Goal: Information Seeking & Learning: Learn about a topic

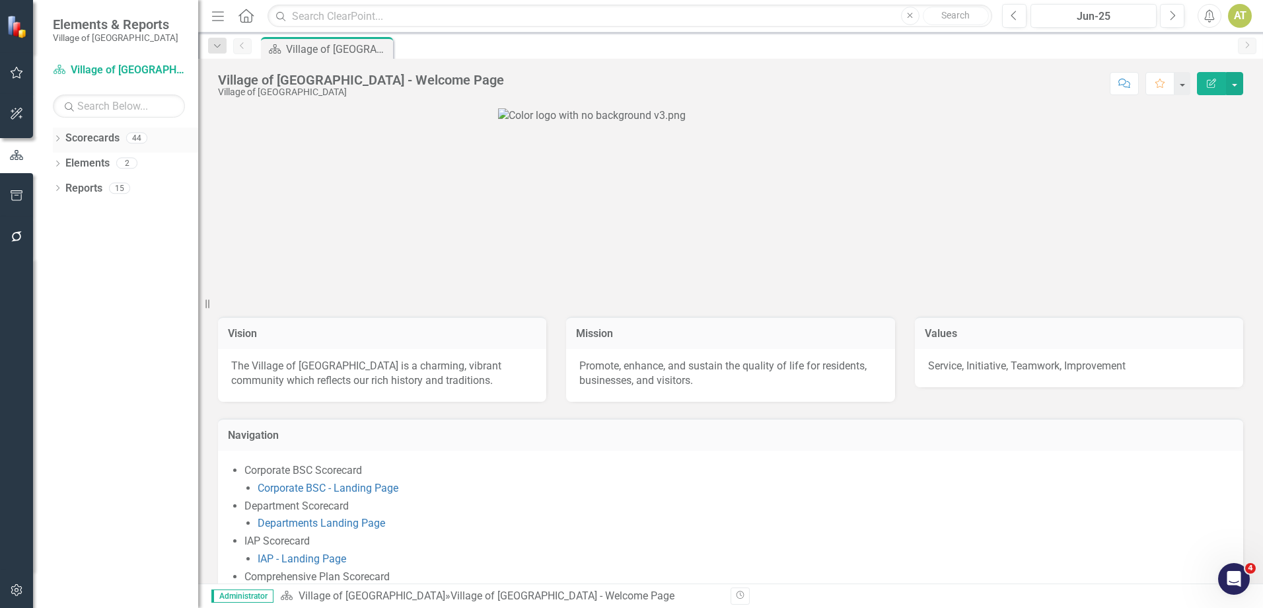
click at [54, 140] on icon "Dropdown" at bounding box center [57, 139] width 9 height 7
click at [66, 163] on icon at bounding box center [64, 162] width 3 height 7
click at [80, 237] on icon "Dropdown" at bounding box center [78, 238] width 10 height 8
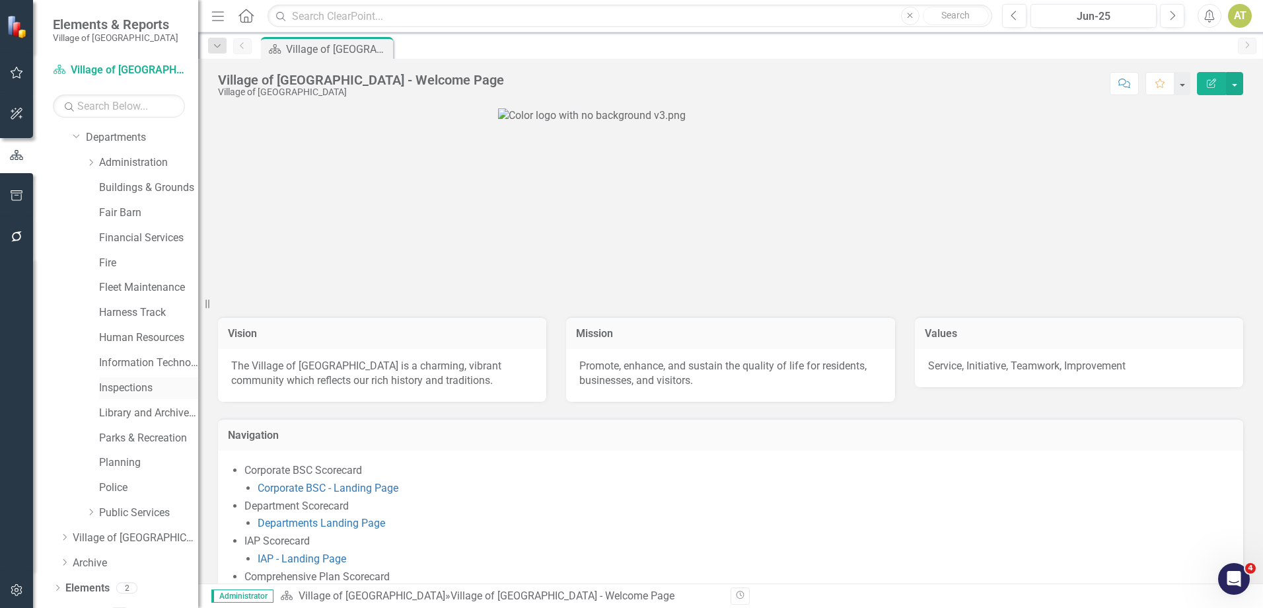
scroll to position [120, 0]
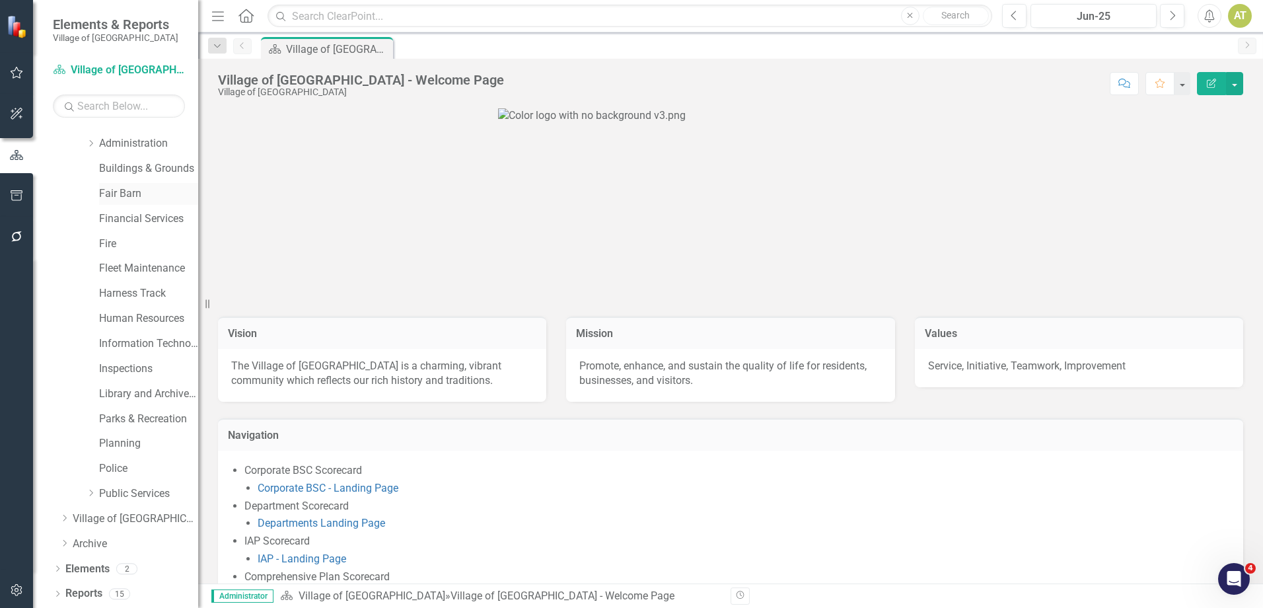
click at [128, 194] on link "Fair Barn" at bounding box center [148, 193] width 99 height 15
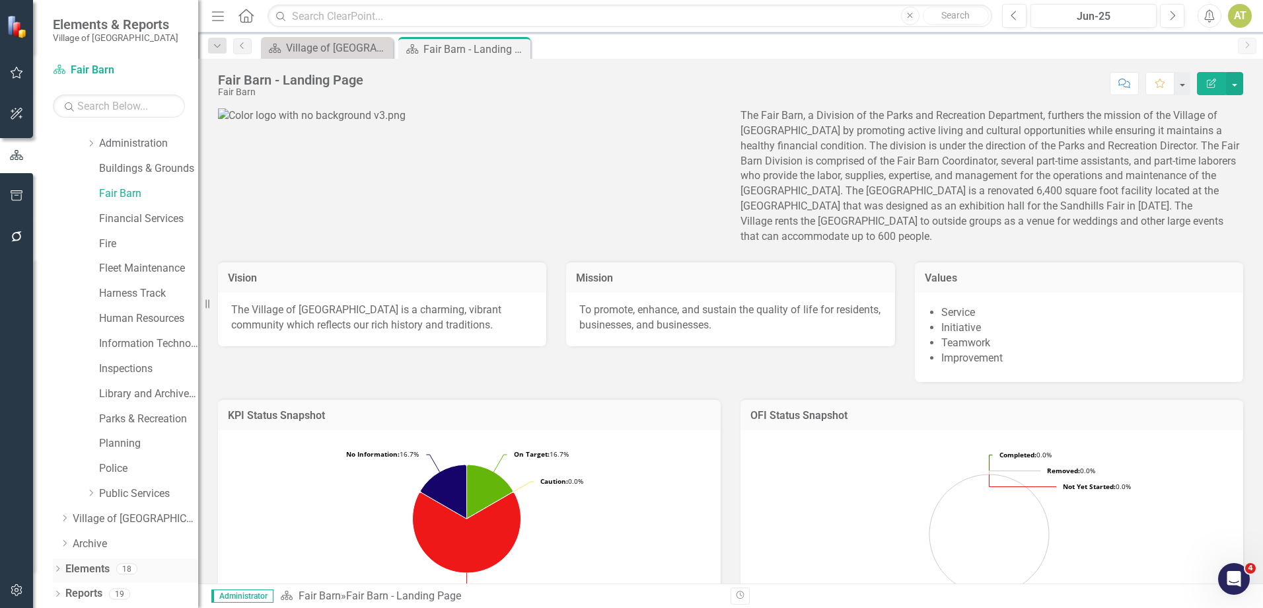
click at [93, 565] on link "Elements" at bounding box center [87, 569] width 44 height 15
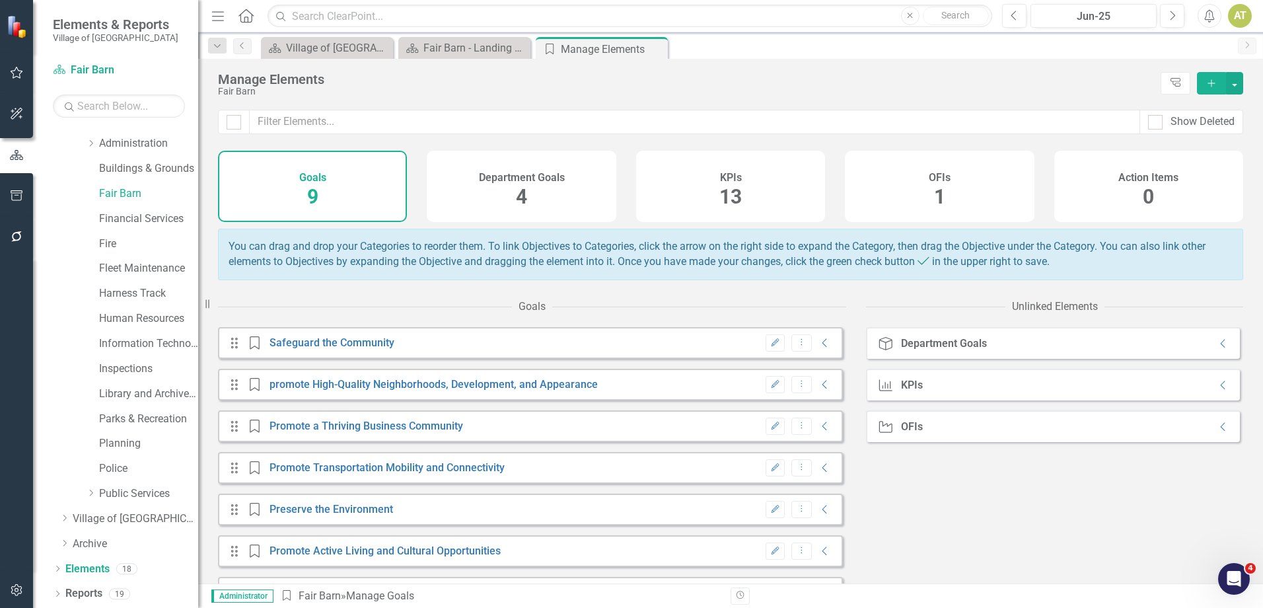
click at [731, 158] on div "KPIs 13" at bounding box center [730, 186] width 189 height 71
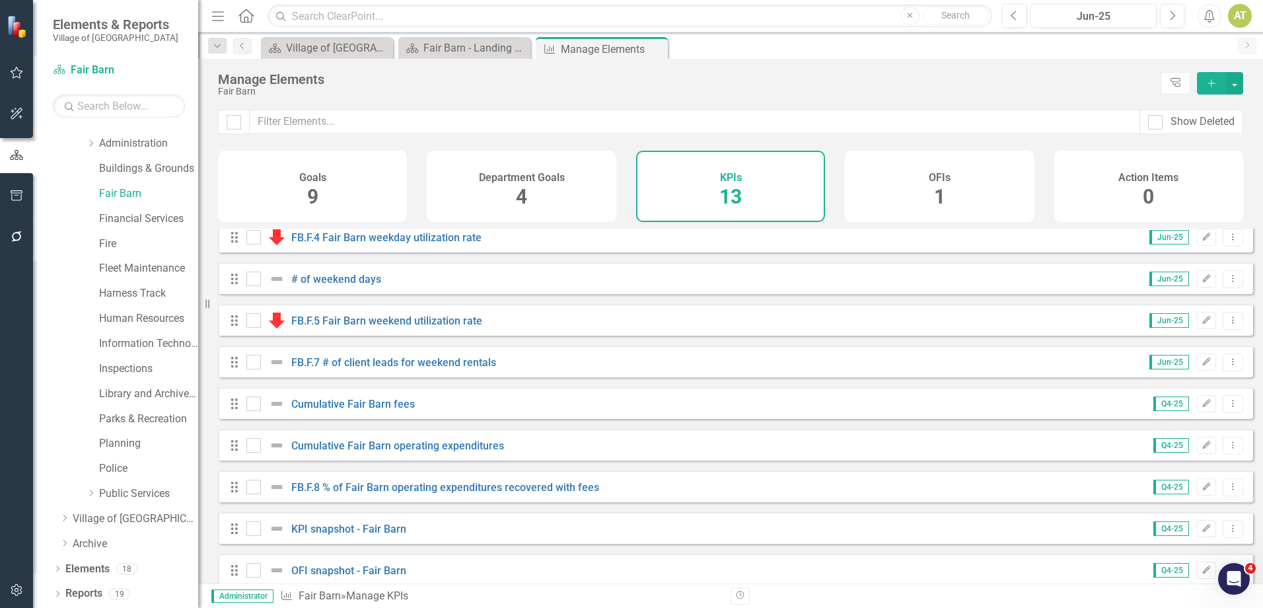
scroll to position [196, 0]
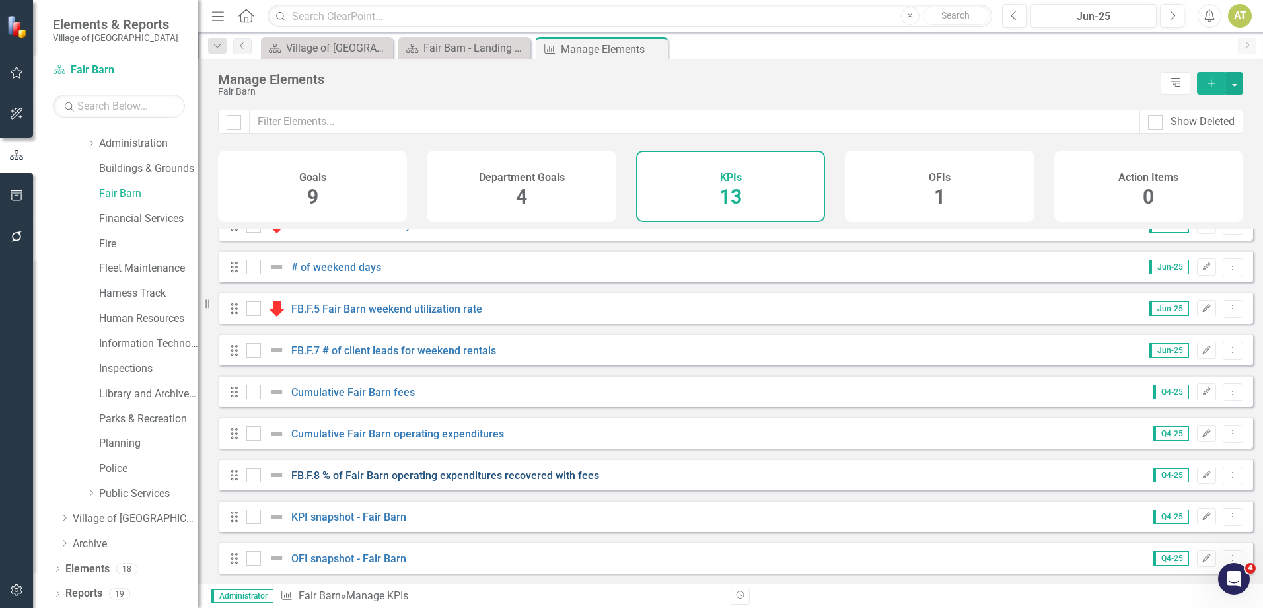
click at [376, 474] on link "FB.F.8 % of Fair Barn operating expenditures recovered with fees" at bounding box center [445, 475] width 308 height 13
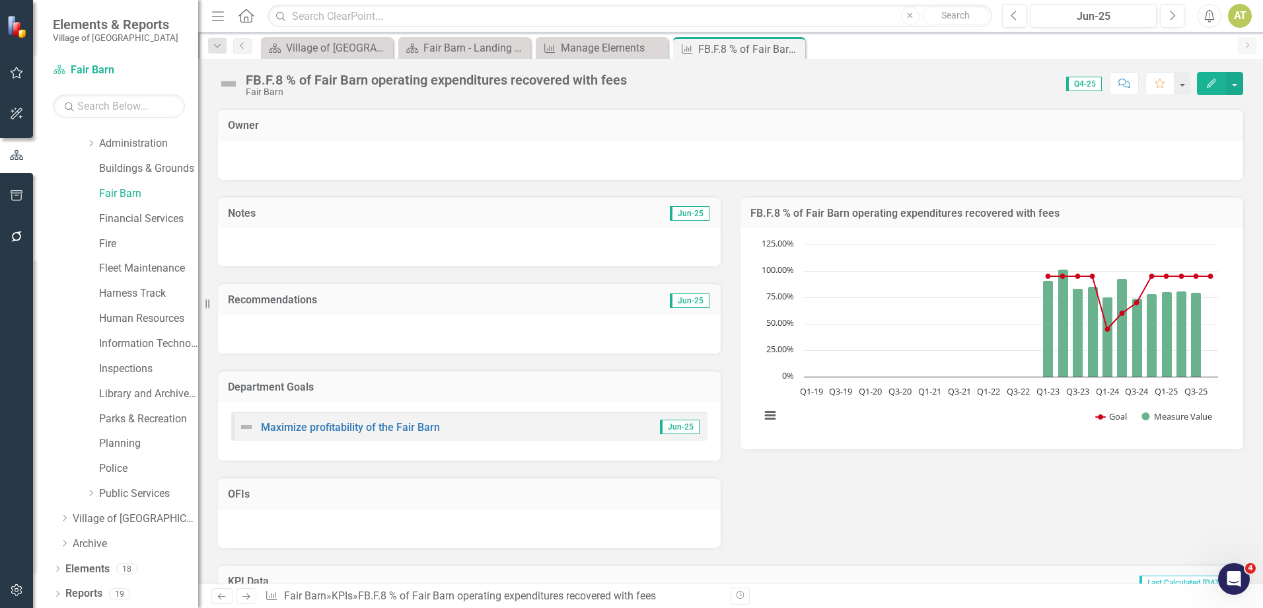
scroll to position [497, 0]
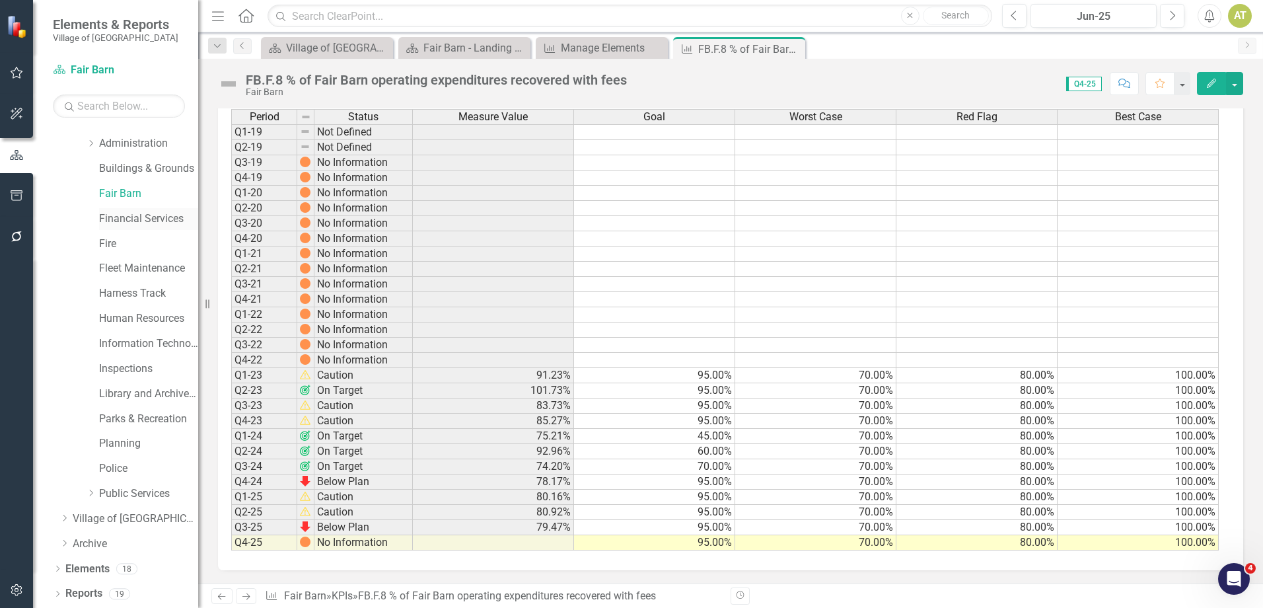
click at [139, 216] on link "Financial Services" at bounding box center [148, 218] width 99 height 15
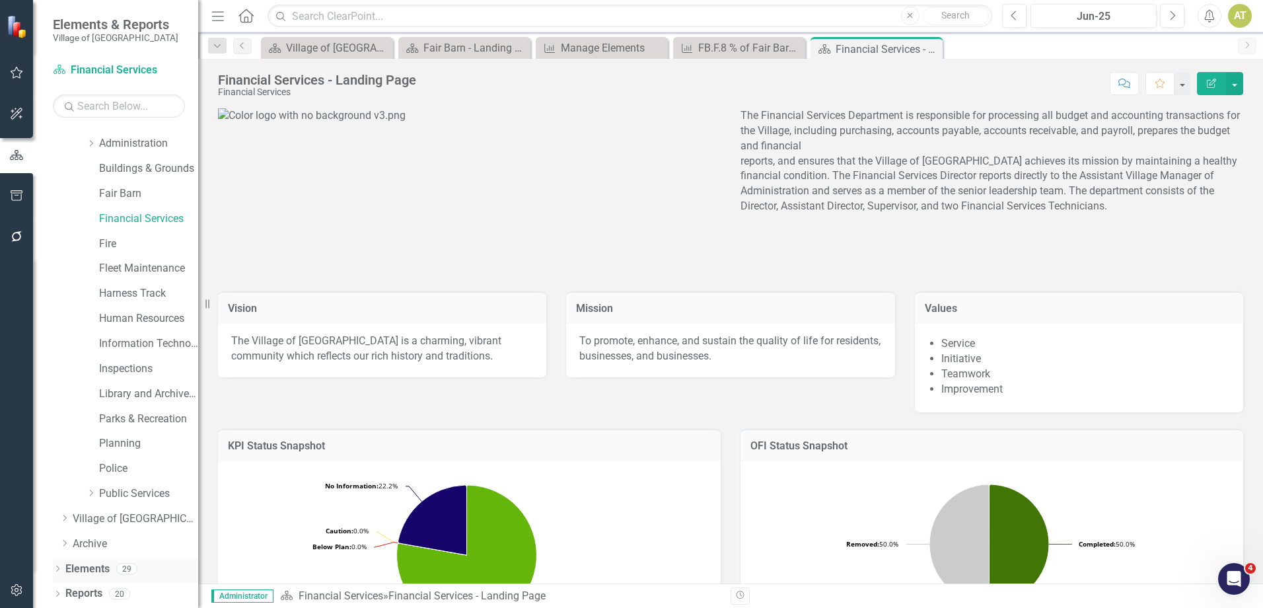
click at [96, 564] on link "Elements" at bounding box center [87, 569] width 44 height 15
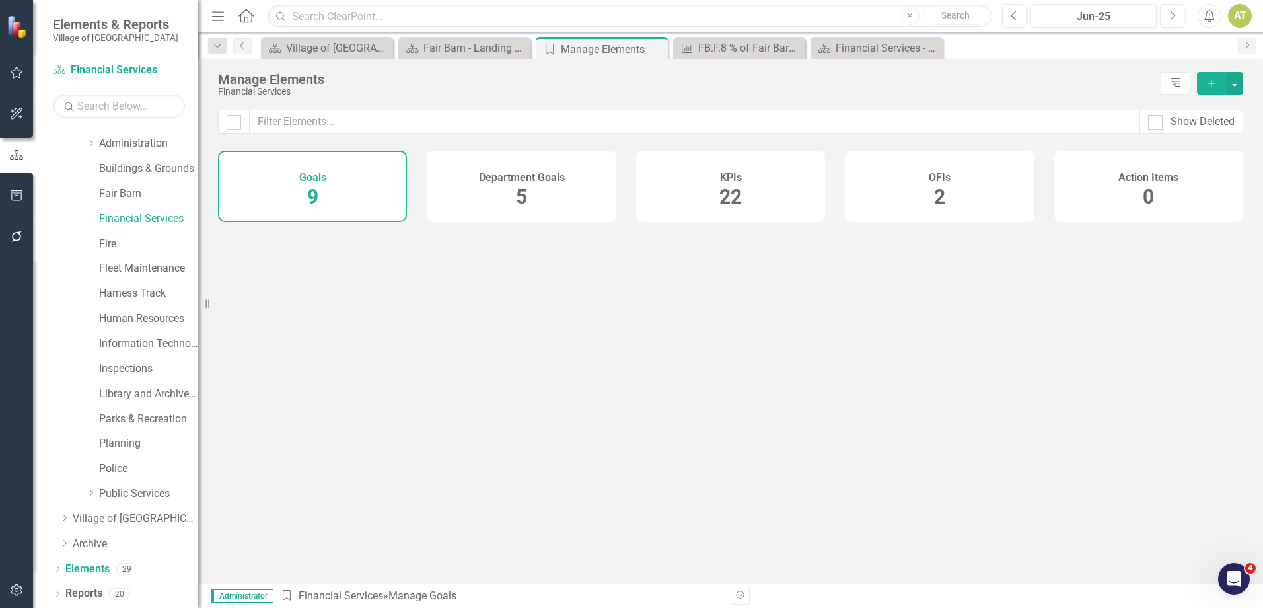
click at [768, 176] on div "KPIs 22" at bounding box center [730, 186] width 189 height 71
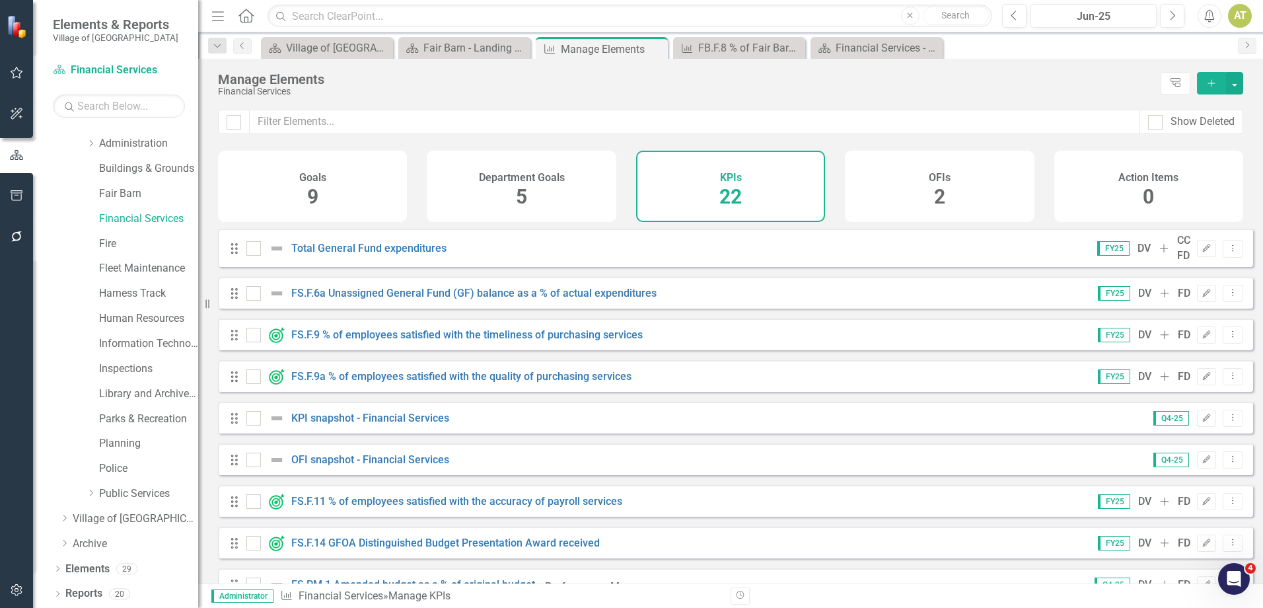
scroll to position [396, 0]
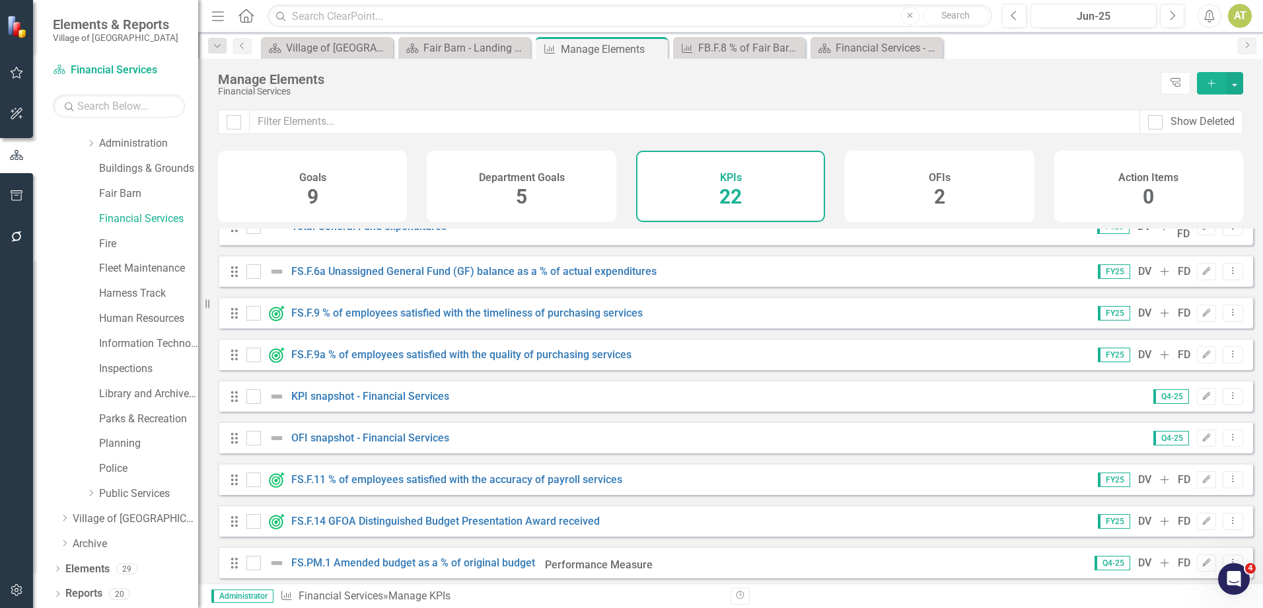
click at [244, 399] on div "Drag" at bounding box center [238, 396] width 24 height 13
click at [250, 398] on input "checkbox" at bounding box center [250, 393] width 9 height 9
checkbox input "true"
click at [256, 437] on div at bounding box center [253, 438] width 15 height 15
click at [255, 437] on input "checkbox" at bounding box center [250, 435] width 9 height 9
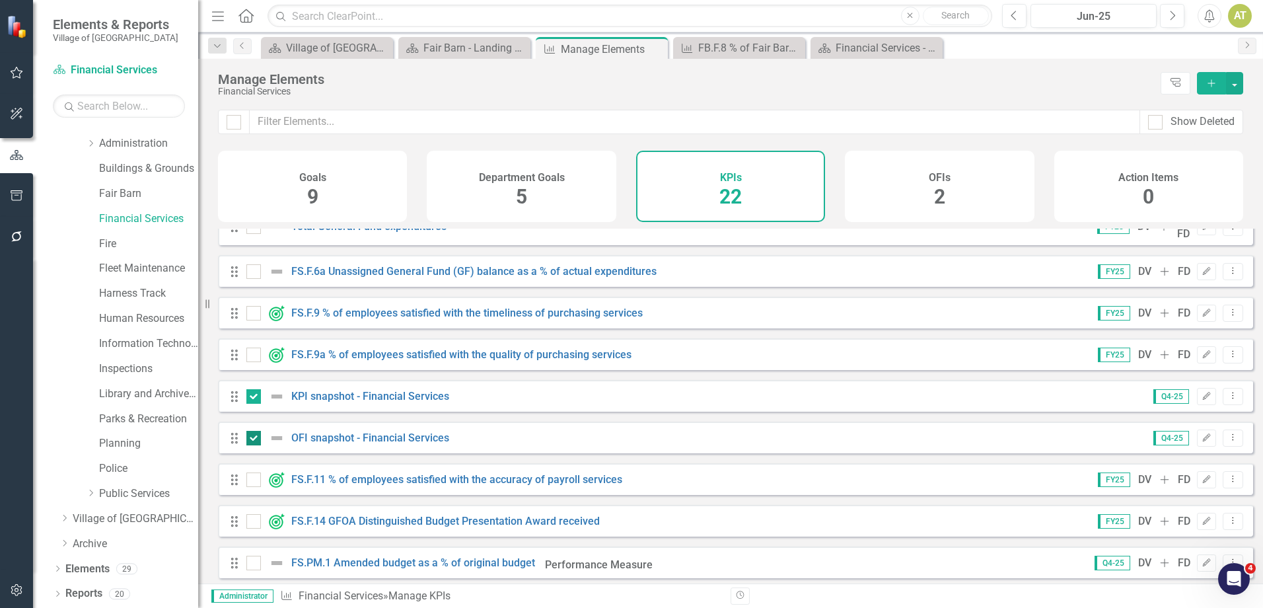
click at [255, 433] on div at bounding box center [268, 438] width 45 height 16
click at [255, 433] on input "checkbox" at bounding box center [250, 435] width 9 height 9
checkbox input "false"
click at [250, 398] on input "checkbox" at bounding box center [250, 393] width 9 height 9
checkbox input "false"
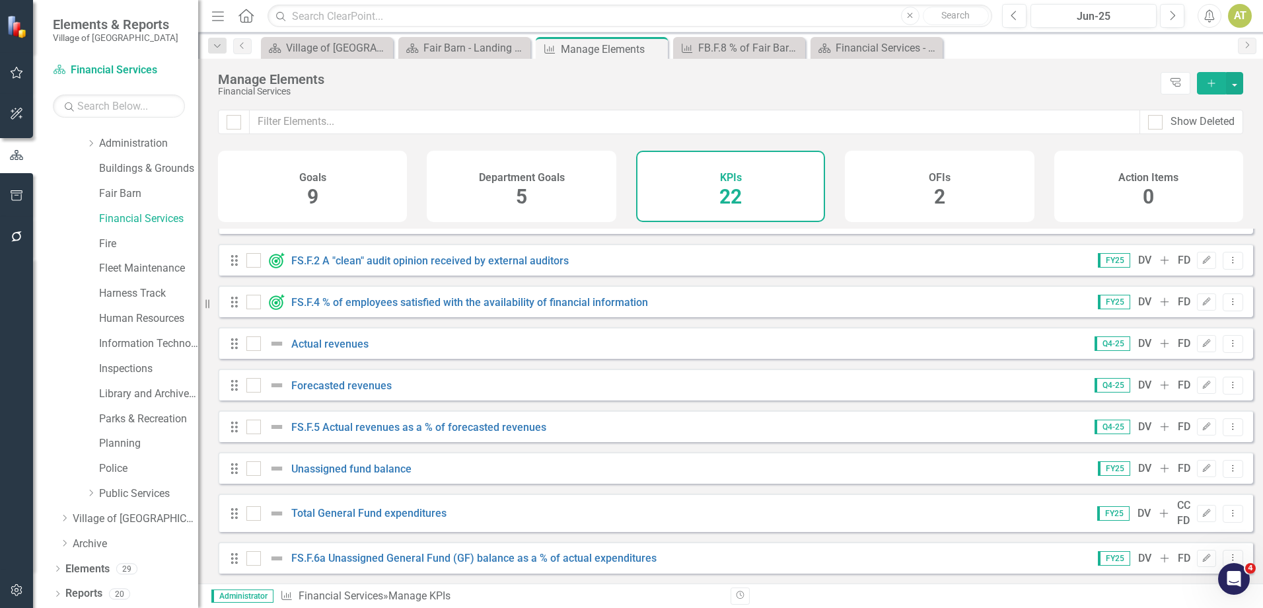
scroll to position [132, 0]
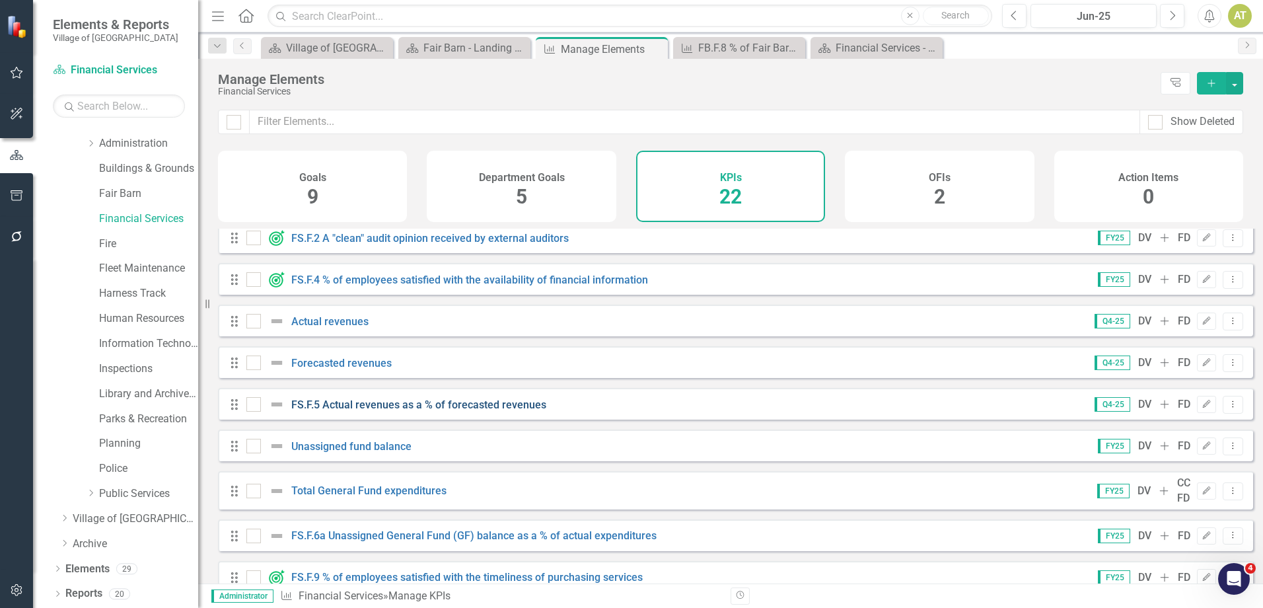
click at [423, 411] on link "FS.F.5 Actual revenues as a % of forecasted revenues" at bounding box center [418, 404] width 255 height 13
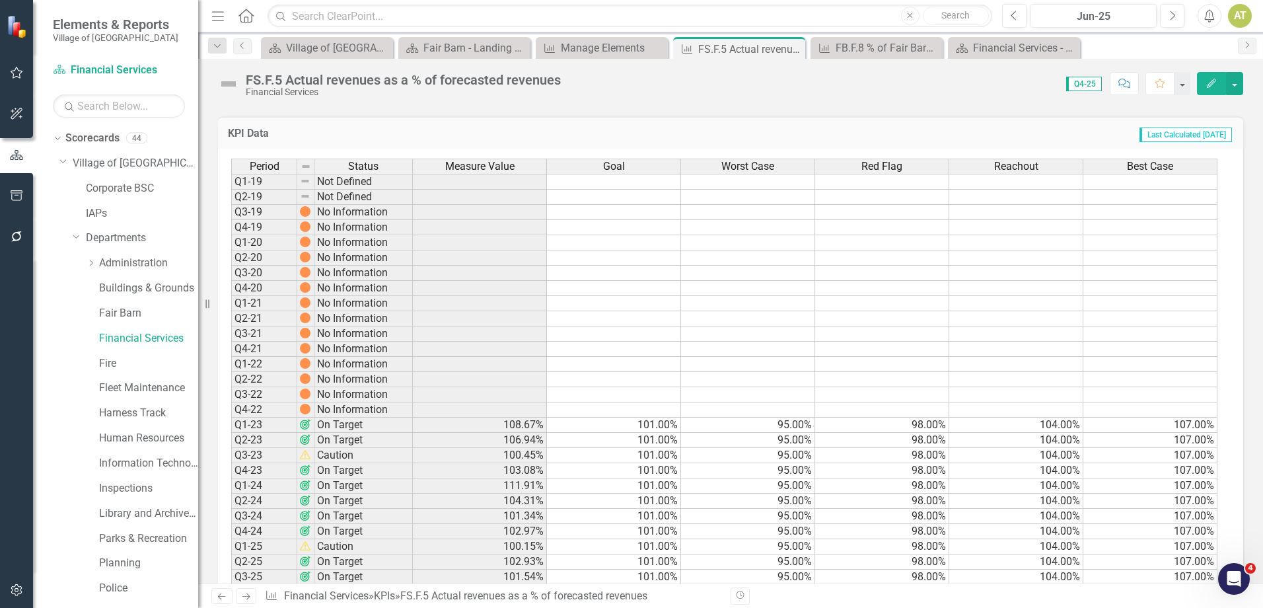
scroll to position [500, 0]
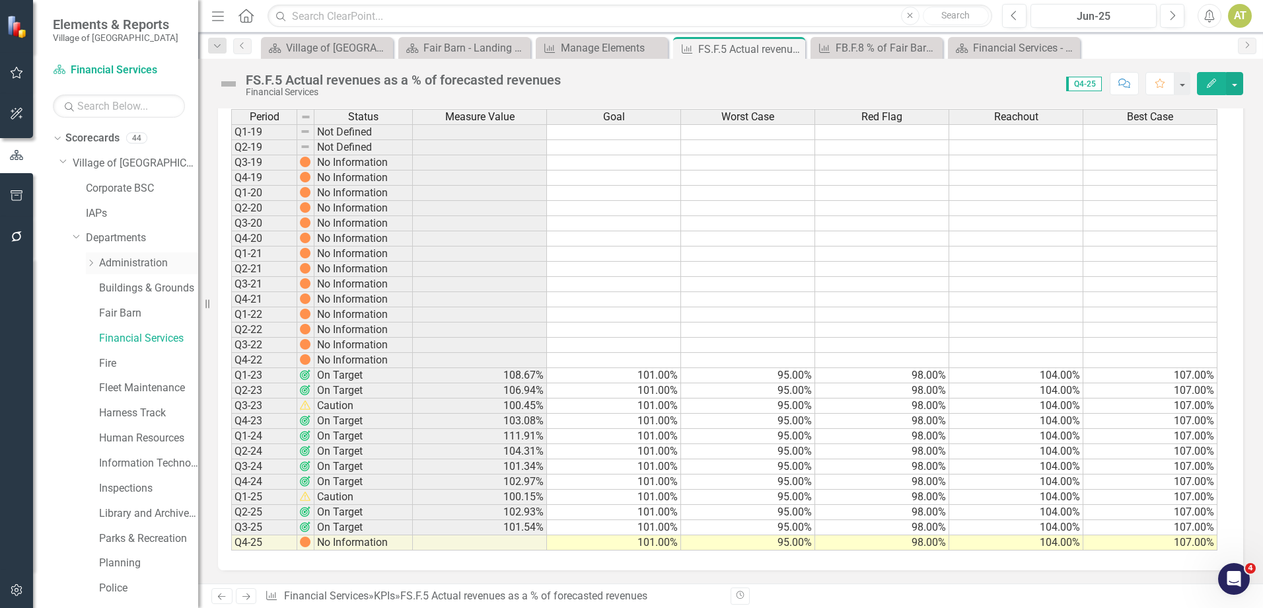
drag, startPoint x: 135, startPoint y: 269, endPoint x: 112, endPoint y: 271, distance: 23.2
click at [136, 269] on link "Administration" at bounding box center [148, 263] width 99 height 15
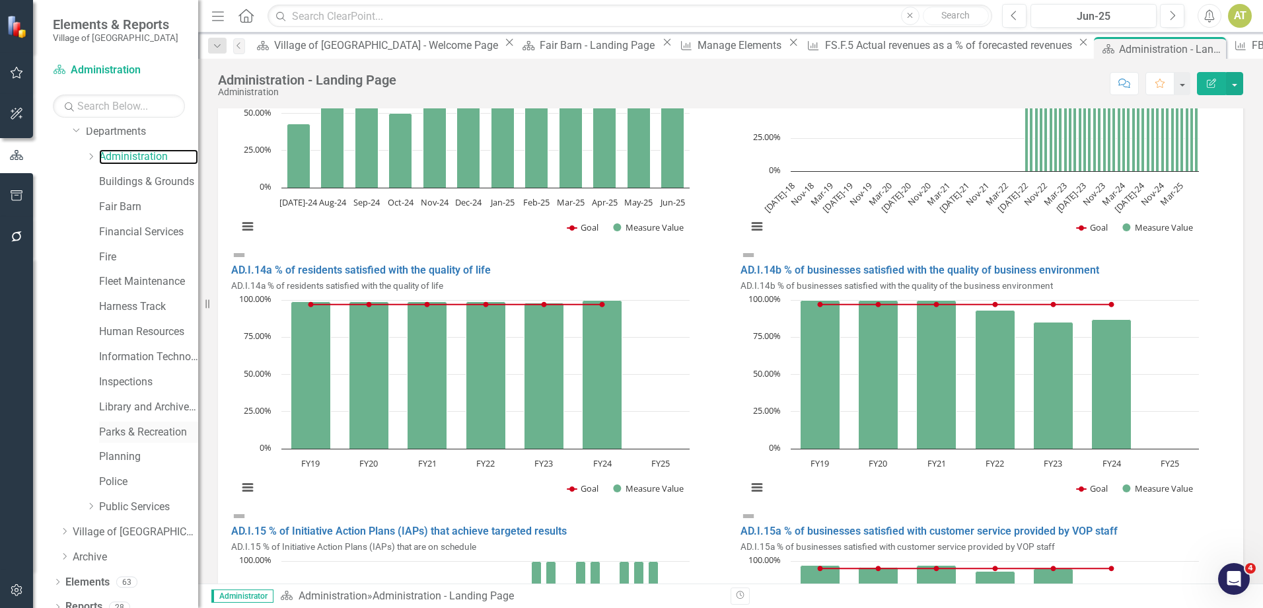
scroll to position [120, 0]
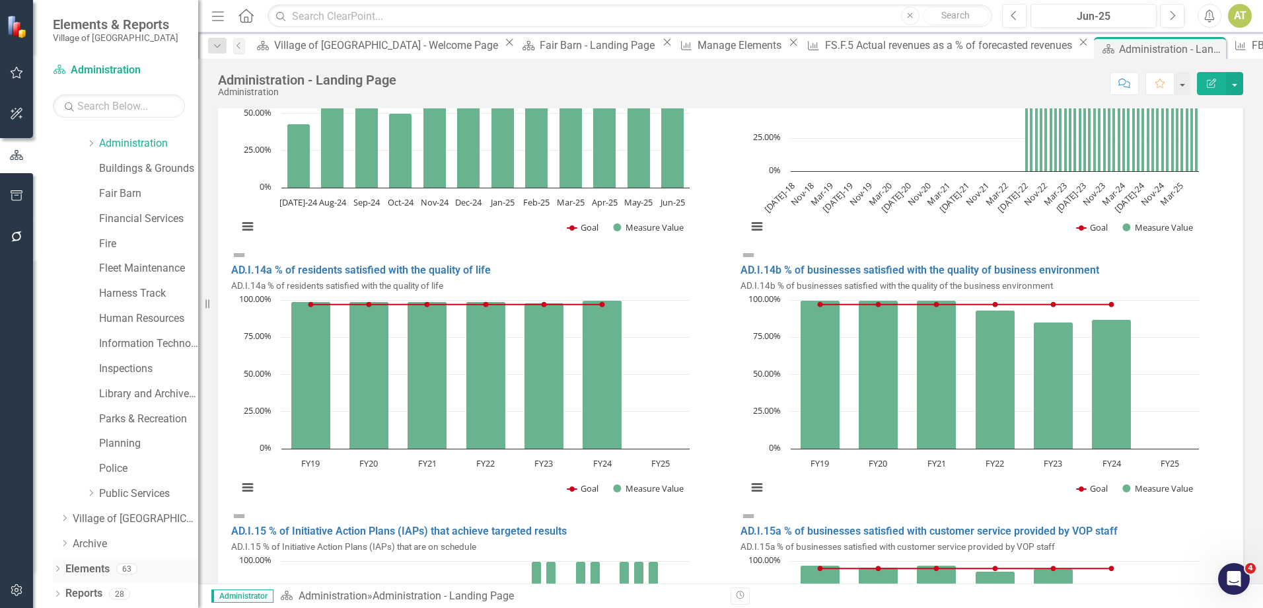
click at [97, 573] on link "Elements" at bounding box center [87, 569] width 44 height 15
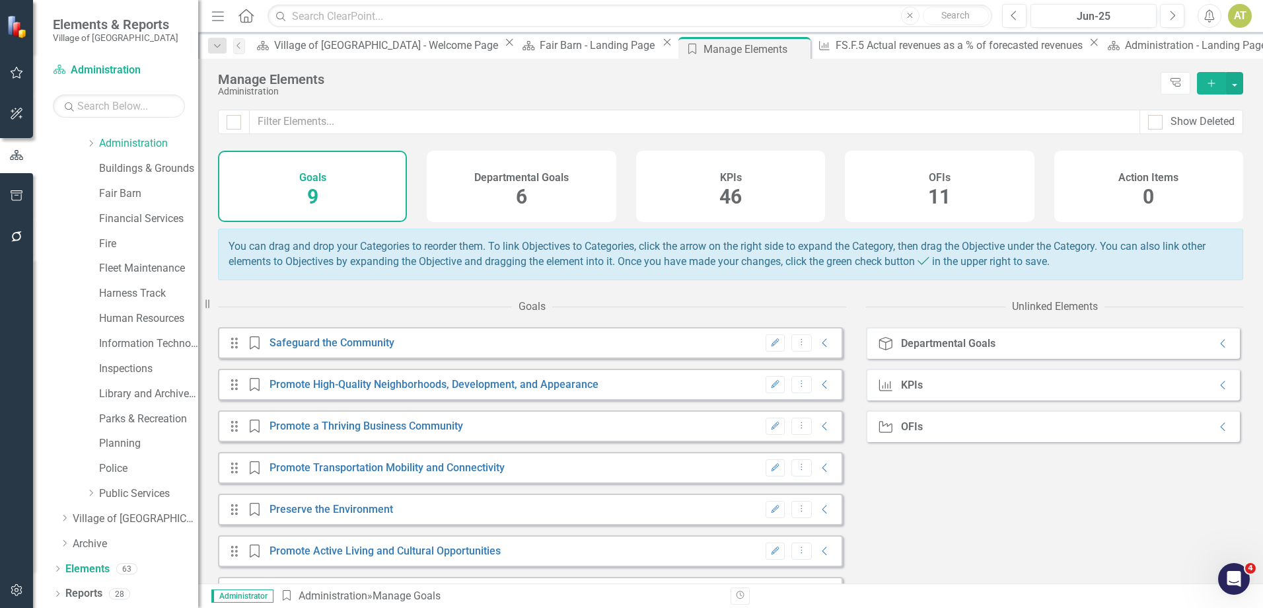
click at [768, 183] on div "KPIs 46" at bounding box center [730, 186] width 189 height 71
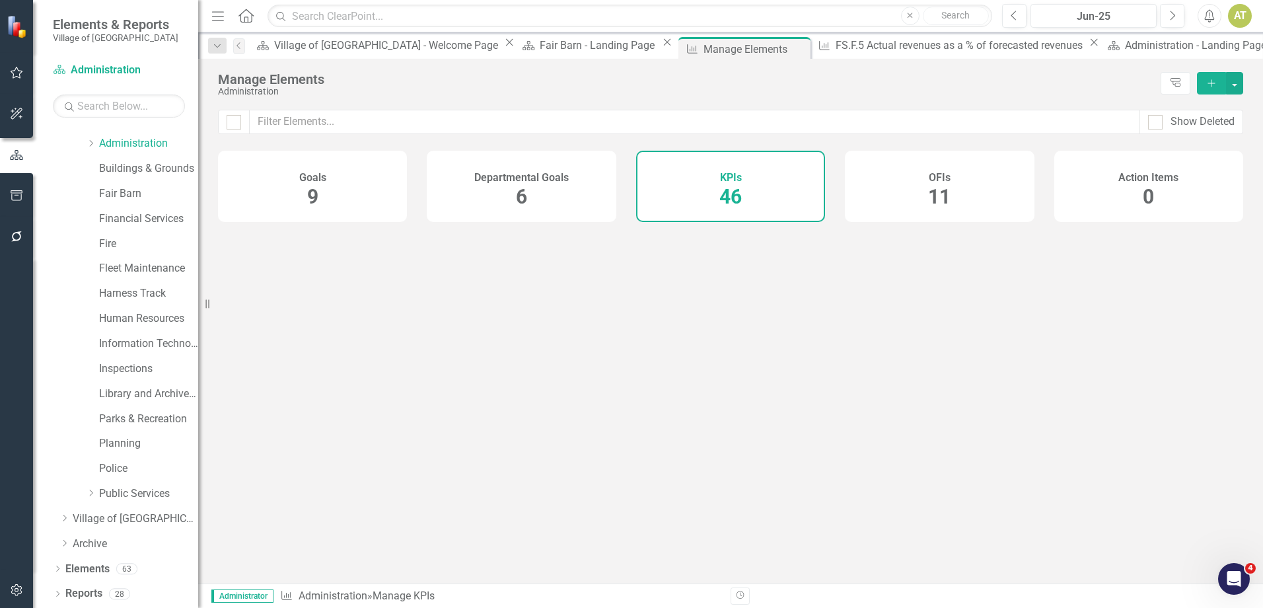
checkbox input "false"
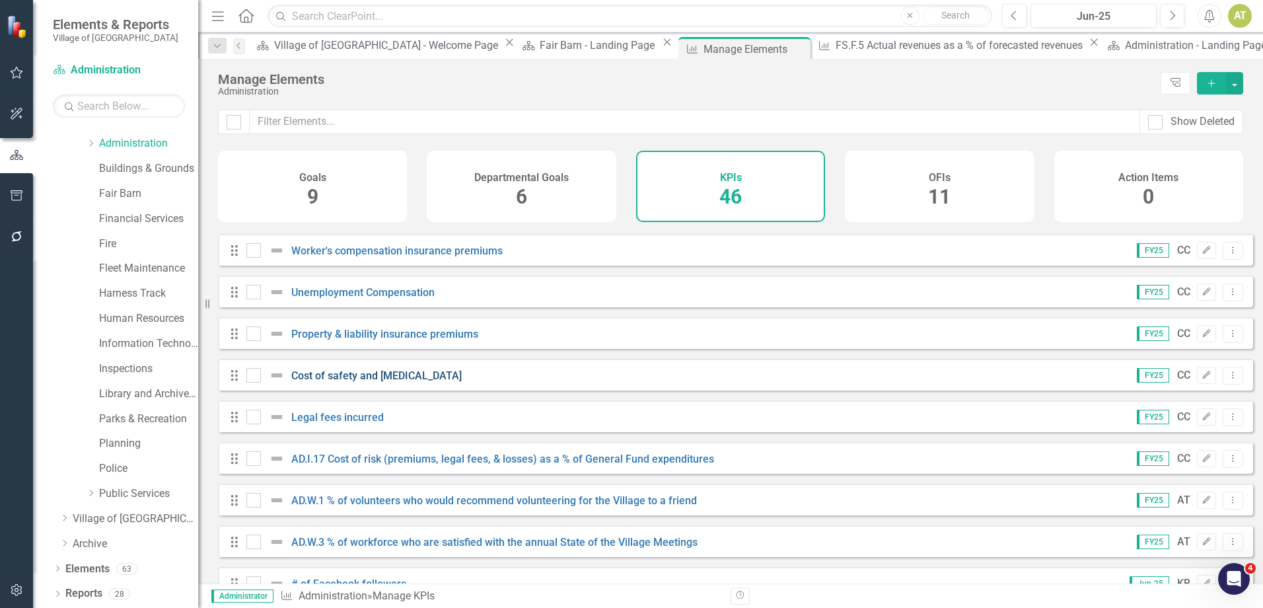
scroll to position [843, 0]
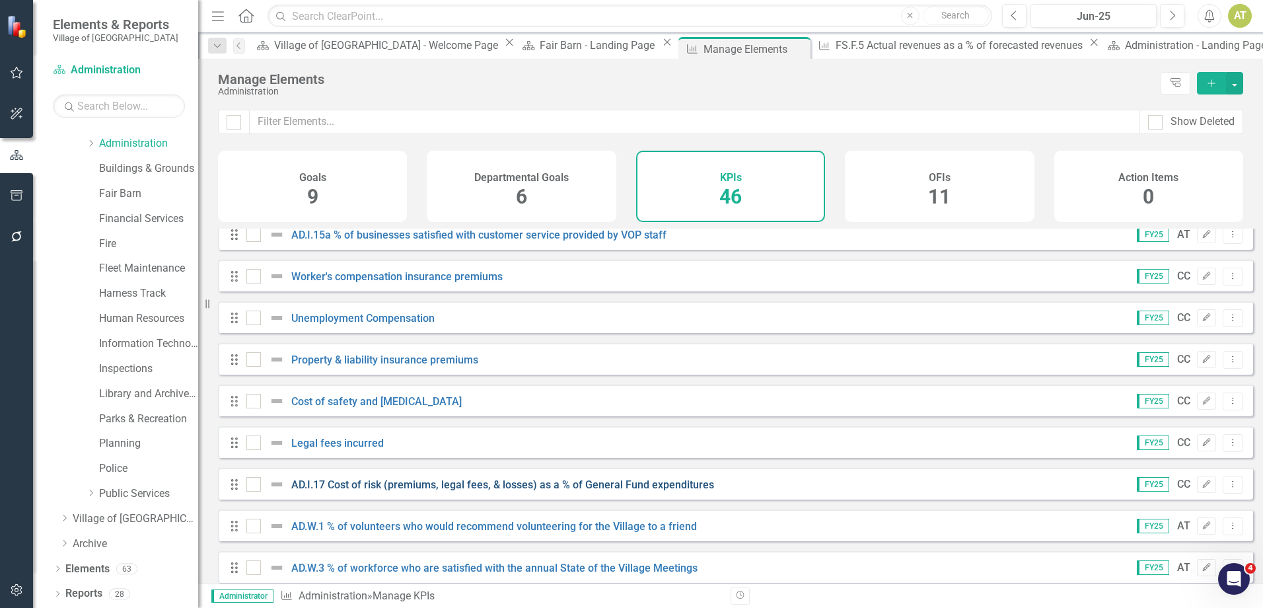
click at [416, 491] on link "AD.I.17 Cost of risk (premiums, legal fees, & losses) as a % of General Fund ex…" at bounding box center [502, 484] width 423 height 13
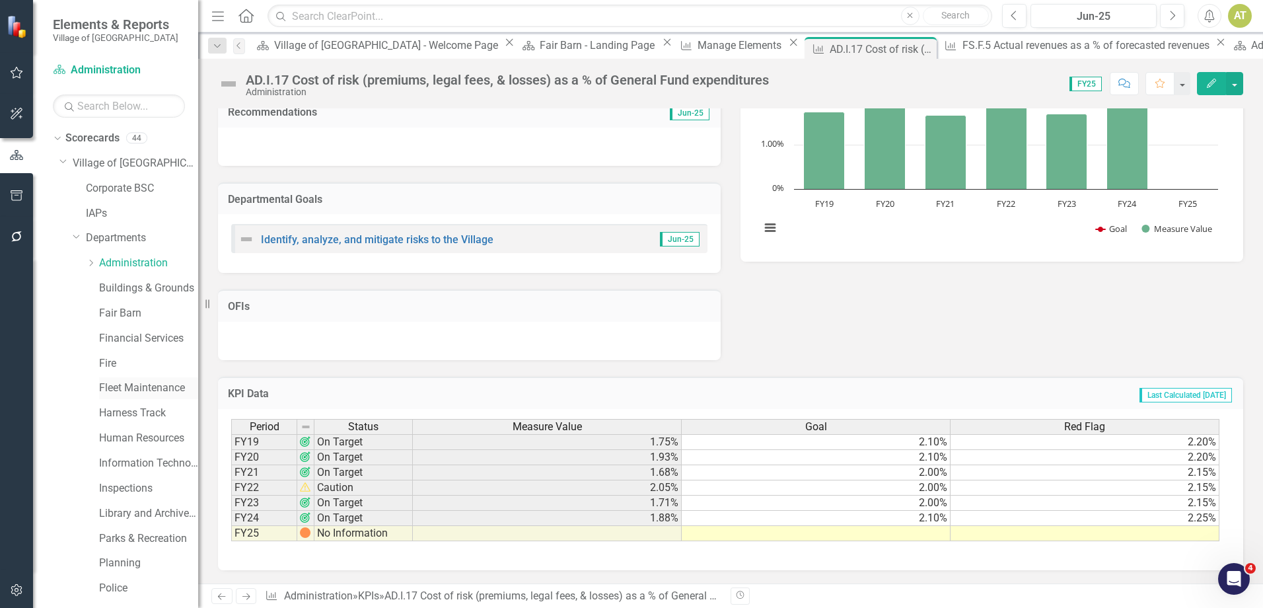
scroll to position [120, 0]
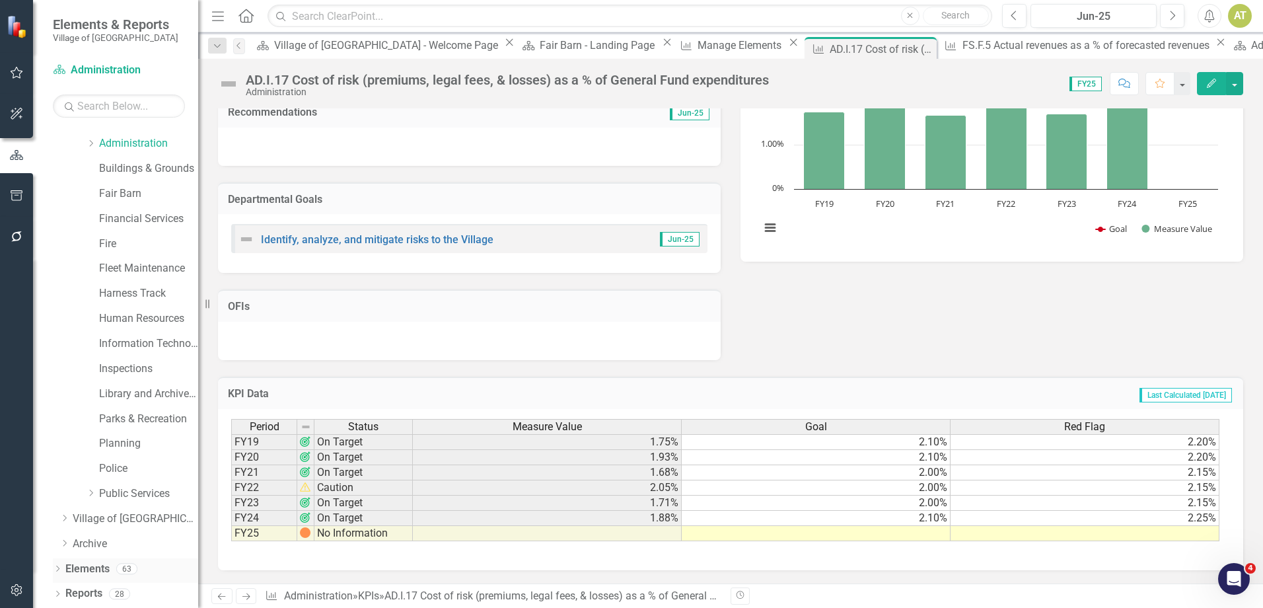
click at [102, 565] on link "Elements" at bounding box center [87, 569] width 44 height 15
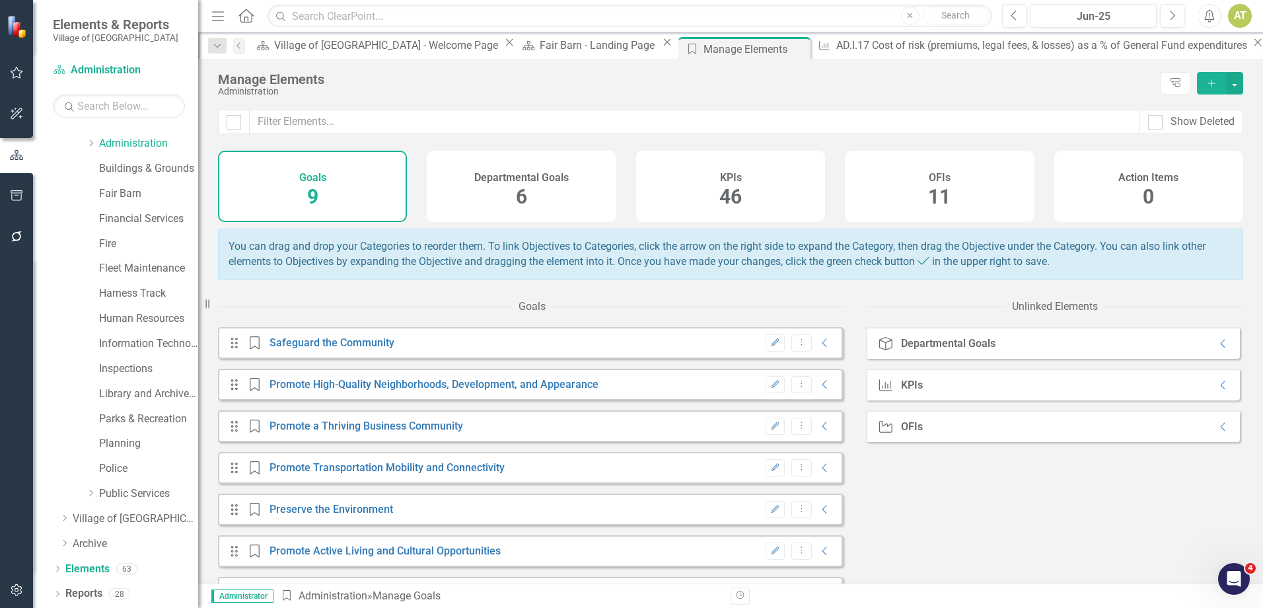
click at [772, 187] on div "KPIs 46" at bounding box center [730, 186] width 189 height 71
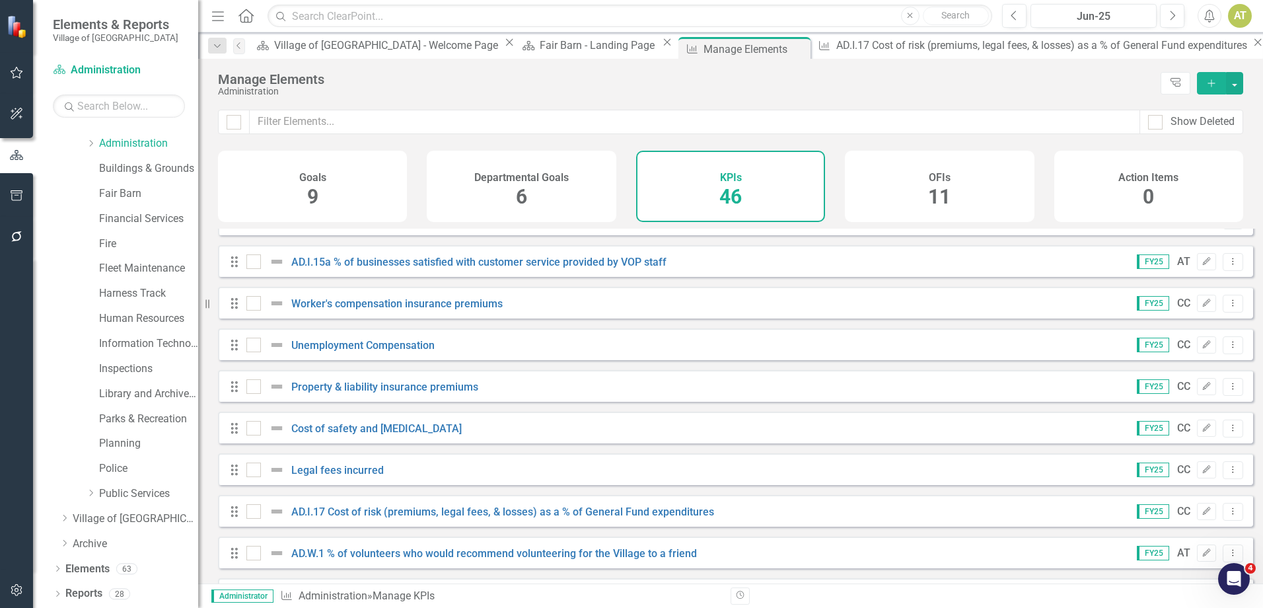
scroll to position [793, 0]
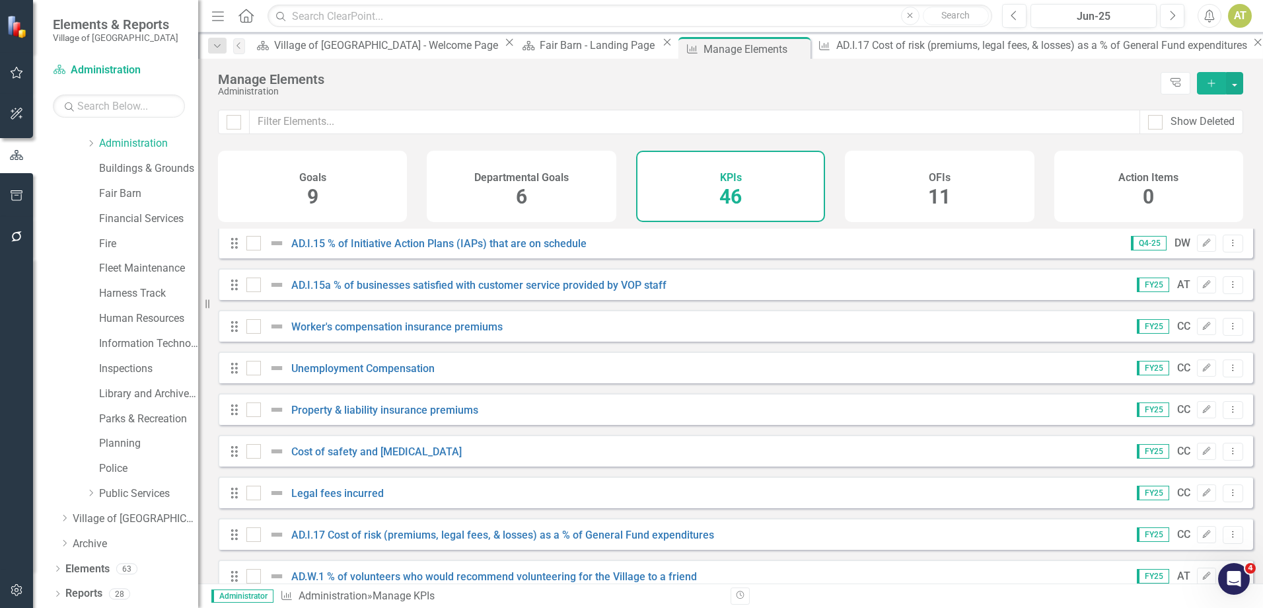
drag, startPoint x: 290, startPoint y: 336, endPoint x: 482, endPoint y: 371, distance: 194.6
click at [469, 390] on div "Drag Population Jun-25 DW Edit Dropdown Menu Drag AD.I.1a % of Village resident…" at bounding box center [735, 388] width 1035 height 1905
click at [351, 333] on link "Worker's compensation insurance premiums" at bounding box center [396, 326] width 211 height 13
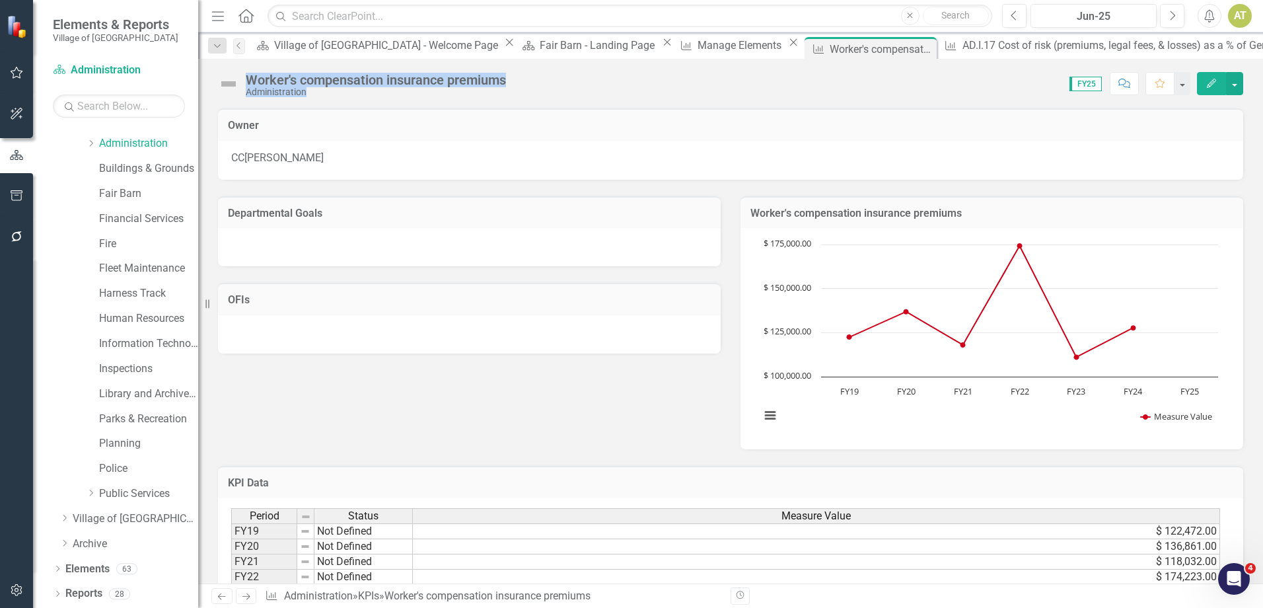
drag, startPoint x: 515, startPoint y: 79, endPoint x: 248, endPoint y: 82, distance: 266.9
click at [248, 82] on div "Worker's compensation insurance premiums Administration Score: N/A FY25 Complet…" at bounding box center [730, 79] width 1065 height 40
drag, startPoint x: 248, startPoint y: 82, endPoint x: 517, endPoint y: 85, distance: 268.9
click at [513, 85] on div "Worker's compensation insurance premiums Administration" at bounding box center [379, 85] width 267 height 24
click at [522, 80] on div "Score: N/A FY25 Completed Comment Favorite Edit" at bounding box center [878, 83] width 731 height 22
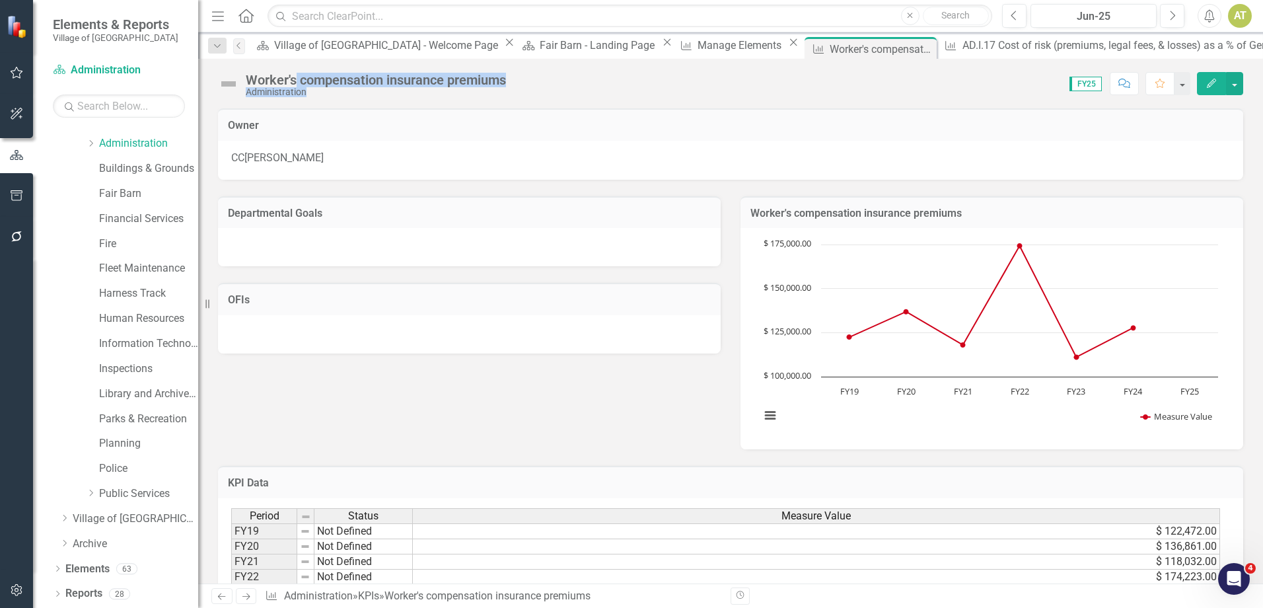
drag, startPoint x: 516, startPoint y: 79, endPoint x: 296, endPoint y: 83, distance: 220.0
click at [296, 83] on div "Worker's compensation insurance premiums Administration Score: N/A FY25 Complet…" at bounding box center [730, 79] width 1065 height 40
drag, startPoint x: 296, startPoint y: 83, endPoint x: 242, endPoint y: 68, distance: 56.1
click at [242, 68] on div "Worker's compensation insurance premiums Administration Score: N/A FY25 Complet…" at bounding box center [730, 79] width 1065 height 40
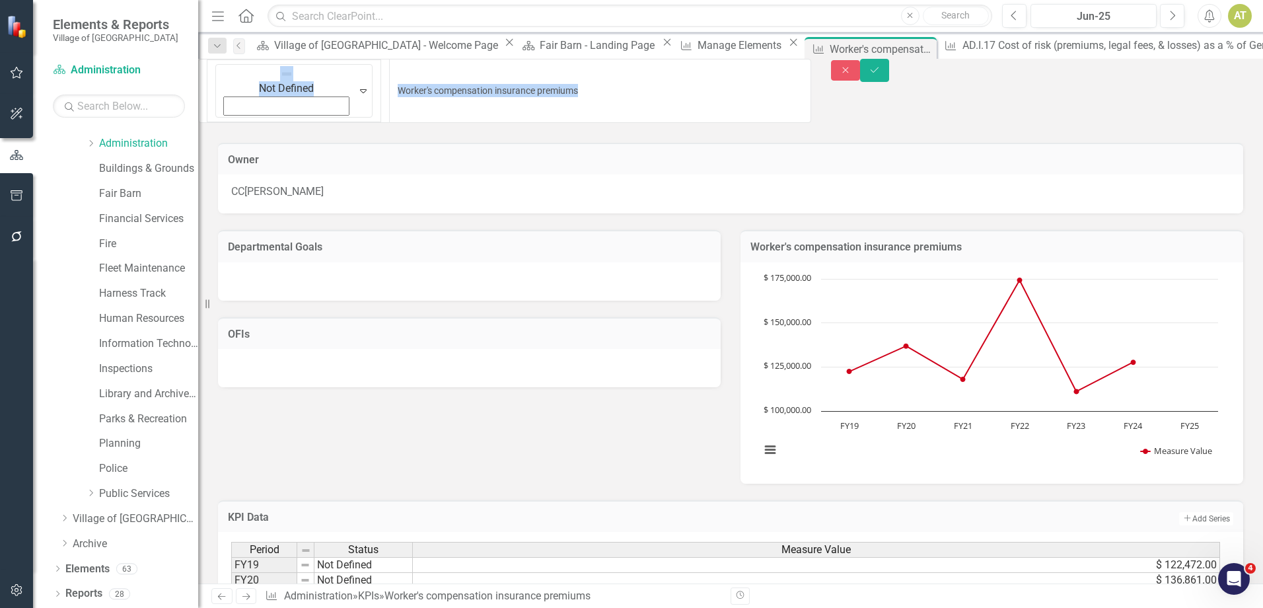
drag, startPoint x: 249, startPoint y: 79, endPoint x: 491, endPoint y: 83, distance: 242.5
click at [483, 75] on input "Worker's compensation insurance premiums" at bounding box center [600, 91] width 422 height 64
click at [852, 73] on icon "Close" at bounding box center [846, 69] width 12 height 9
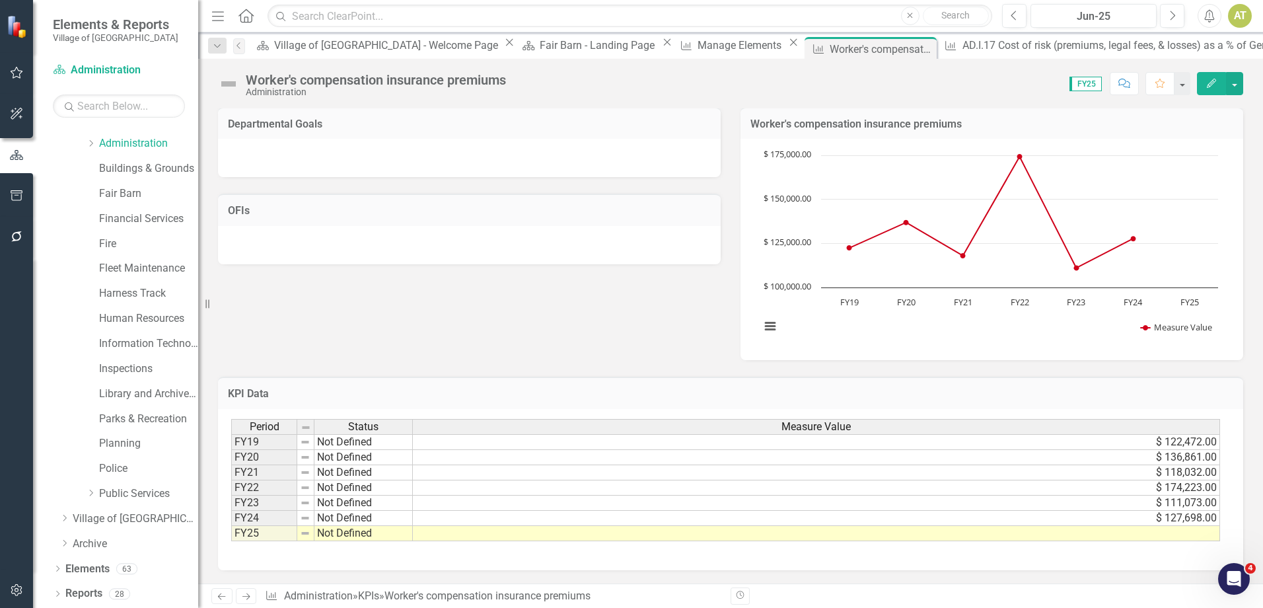
scroll to position [92, 0]
click at [60, 569] on icon "Dropdown" at bounding box center [57, 569] width 9 height 7
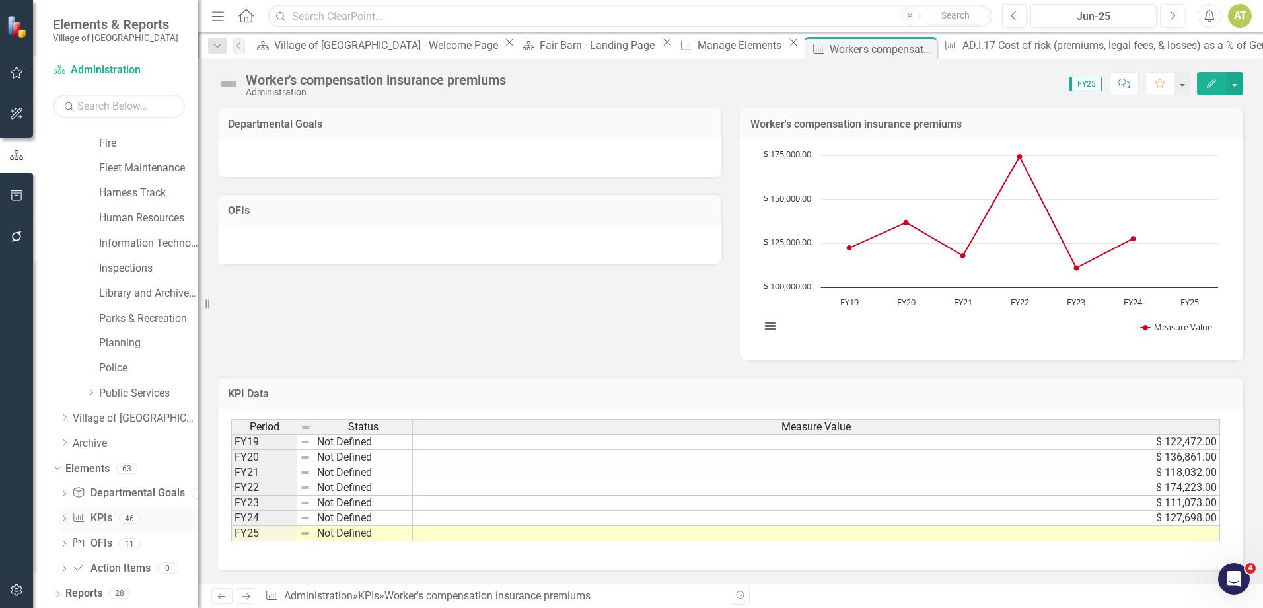
click at [66, 518] on icon "Dropdown" at bounding box center [63, 519] width 9 height 7
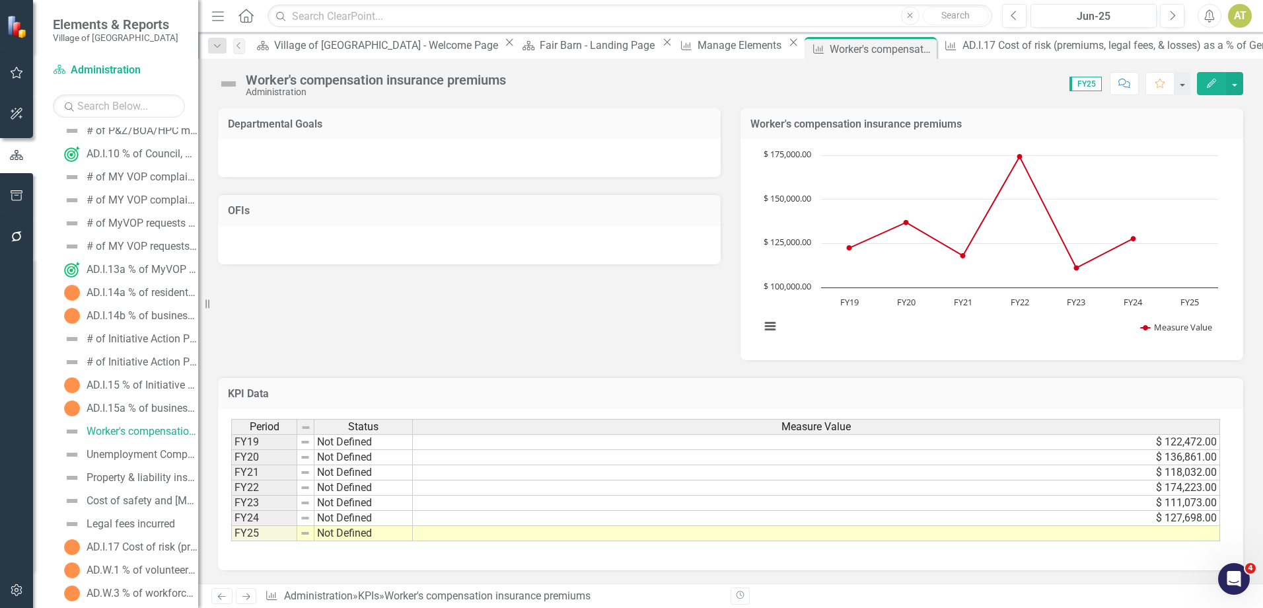
scroll to position [815, 0]
drag, startPoint x: 199, startPoint y: 301, endPoint x: 263, endPoint y: 297, distance: 64.2
click at [210, 297] on div "Resize" at bounding box center [205, 304] width 11 height 608
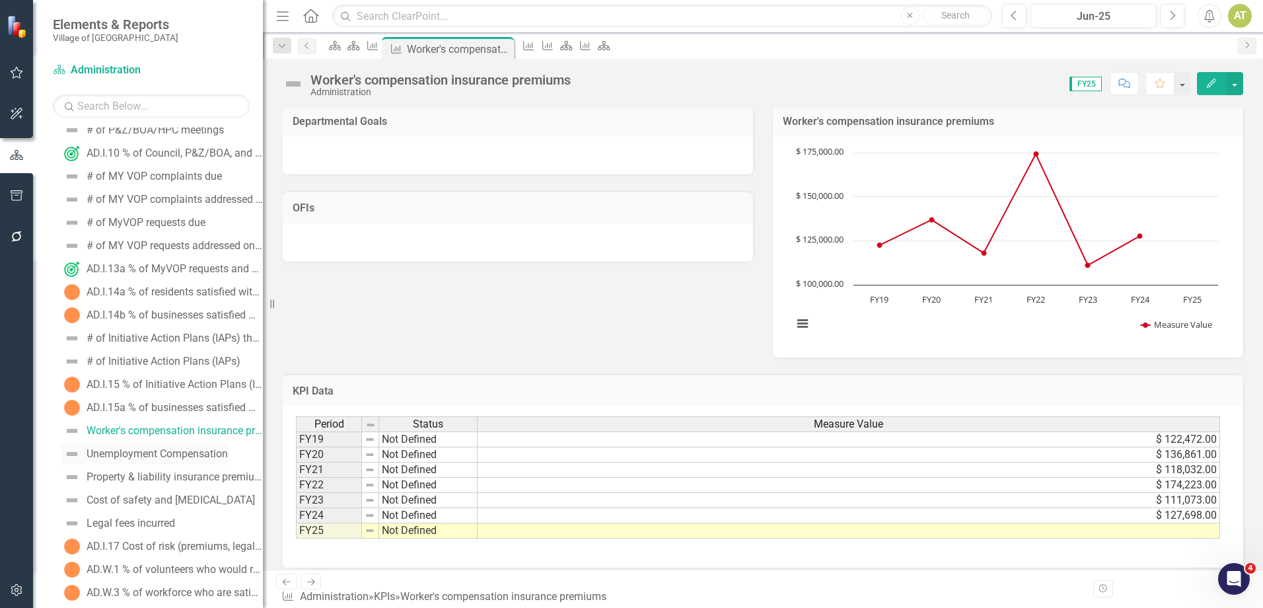
click at [135, 452] on div "Unemployment Compensation" at bounding box center [157, 454] width 141 height 12
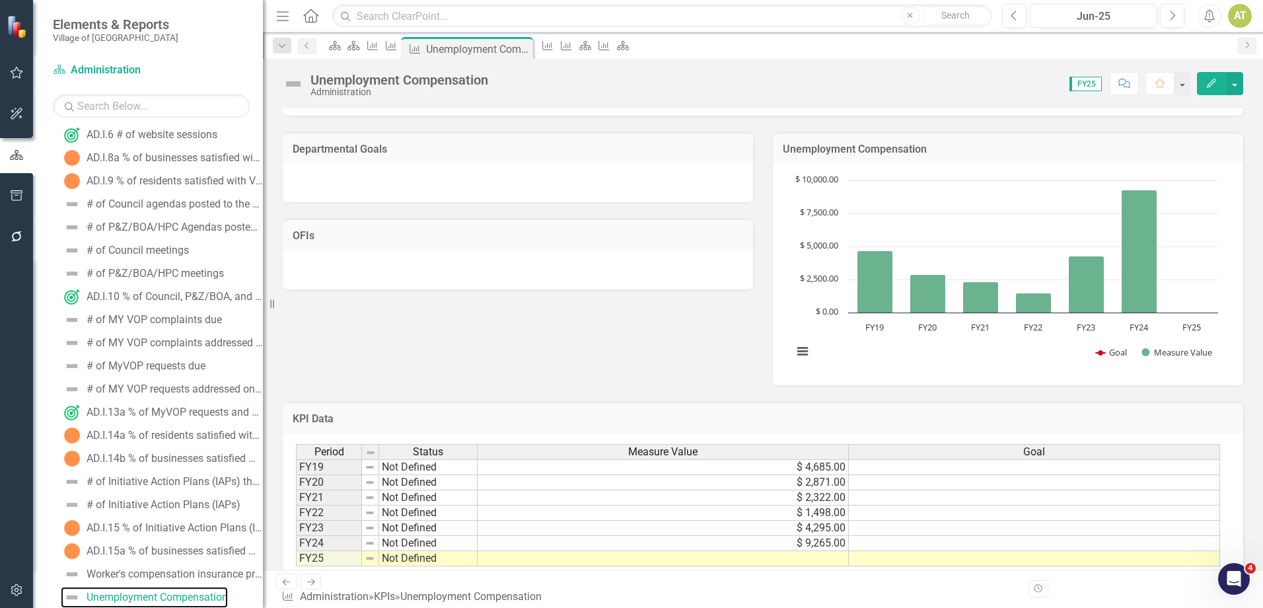
scroll to position [92, 0]
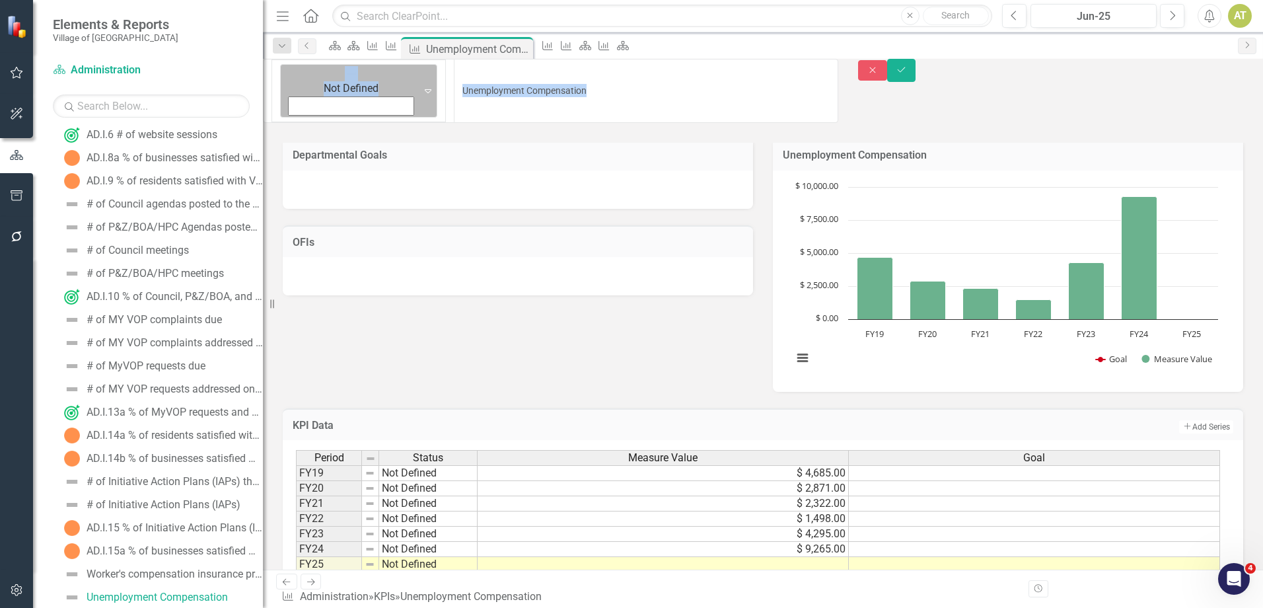
drag, startPoint x: 495, startPoint y: 82, endPoint x: 316, endPoint y: 80, distance: 179.0
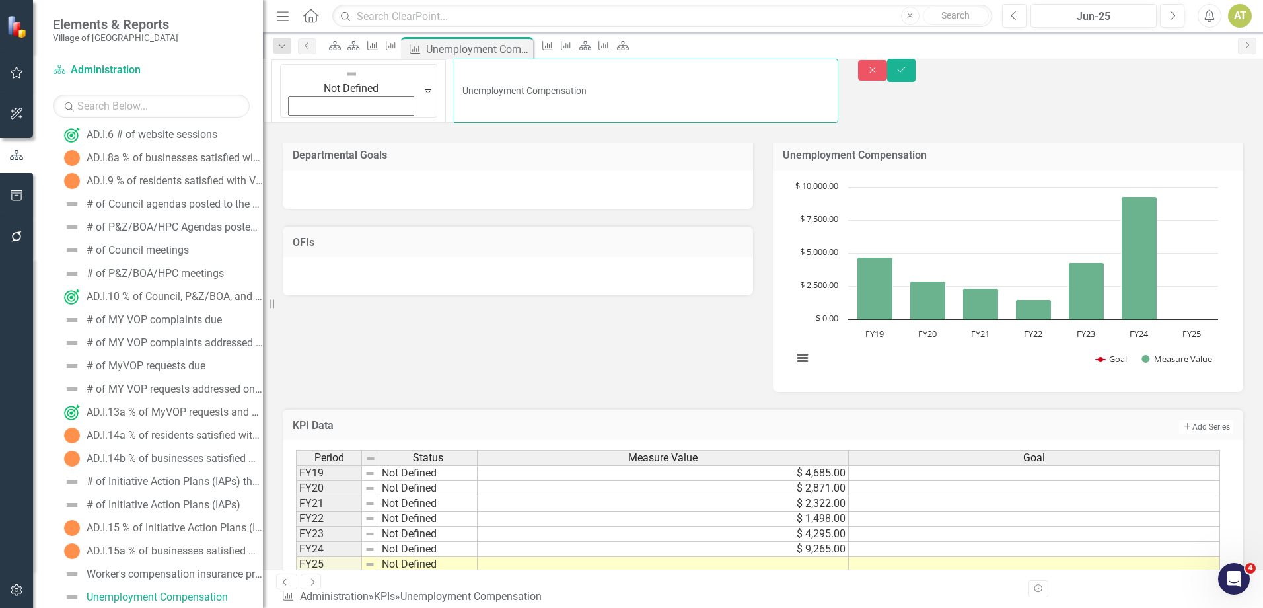
drag, startPoint x: 316, startPoint y: 80, endPoint x: 414, endPoint y: 80, distance: 97.1
click at [454, 80] on input "Unemployment Compensation" at bounding box center [646, 91] width 384 height 64
click at [879, 75] on icon "Close" at bounding box center [873, 69] width 12 height 9
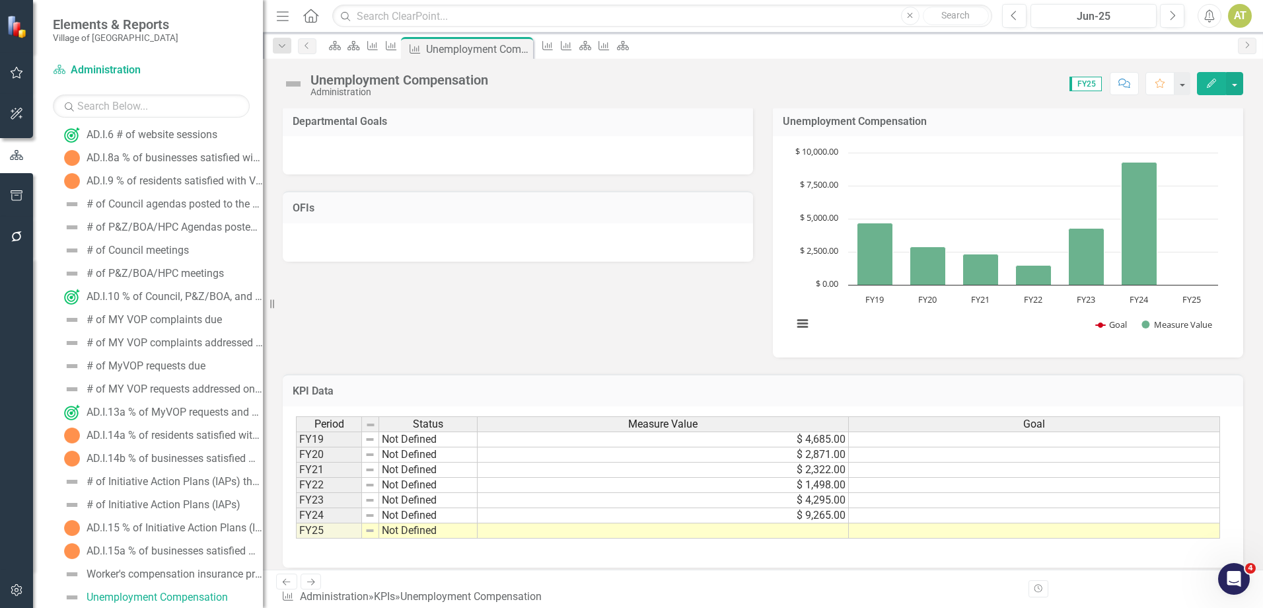
click at [315, 586] on icon "Next" at bounding box center [310, 581] width 11 height 9
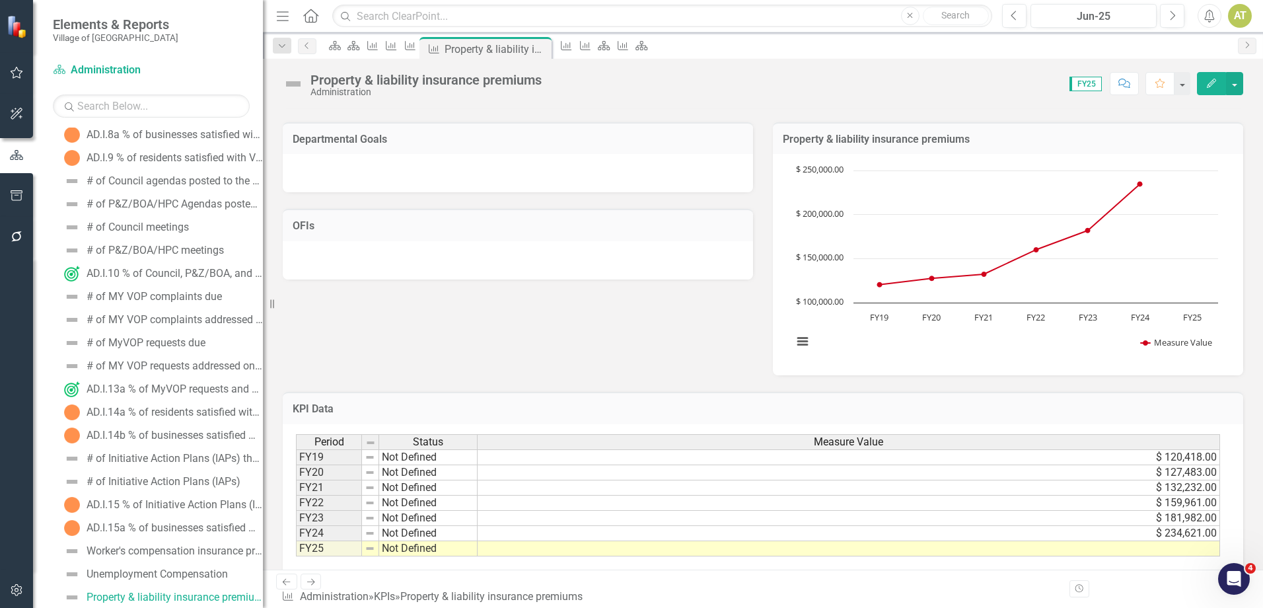
scroll to position [92, 0]
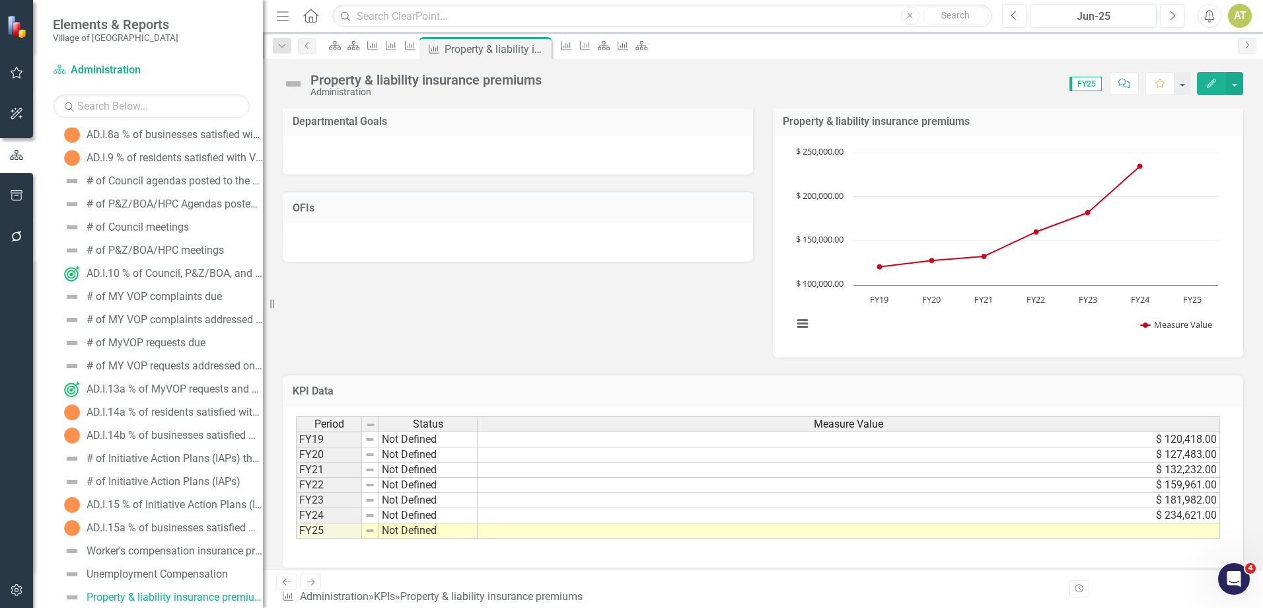
click at [482, 79] on div "Property & liability insurance premiums" at bounding box center [425, 80] width 231 height 15
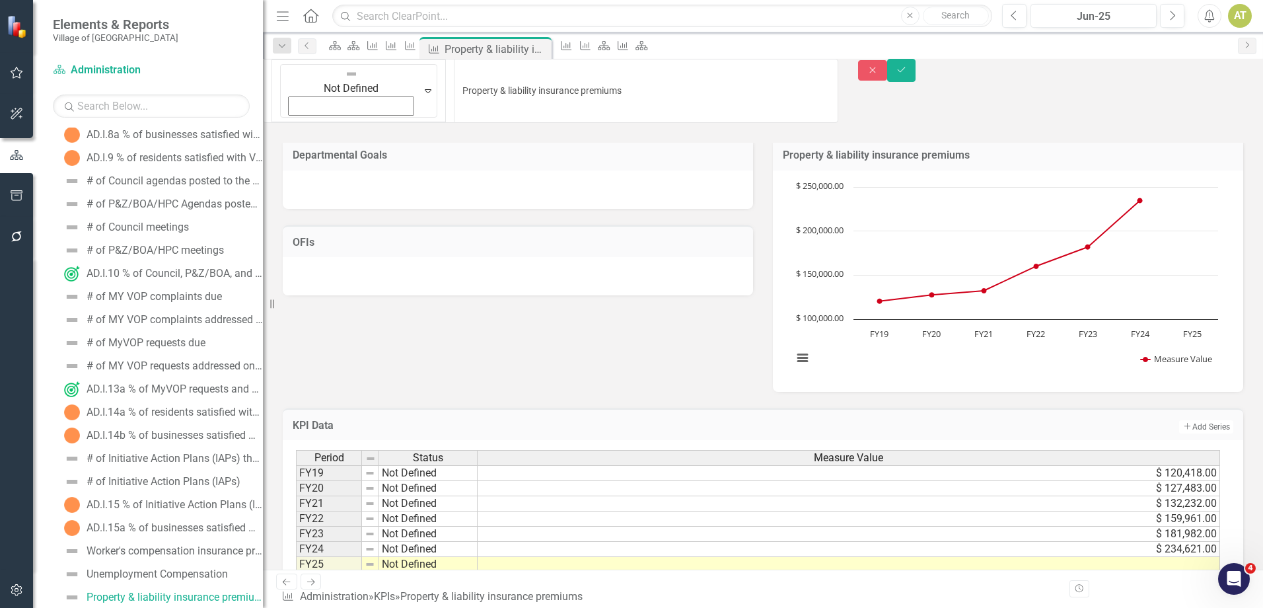
click at [482, 79] on input "Property & liability insurance premiums" at bounding box center [646, 91] width 384 height 64
click at [887, 76] on button "Close" at bounding box center [872, 70] width 29 height 20
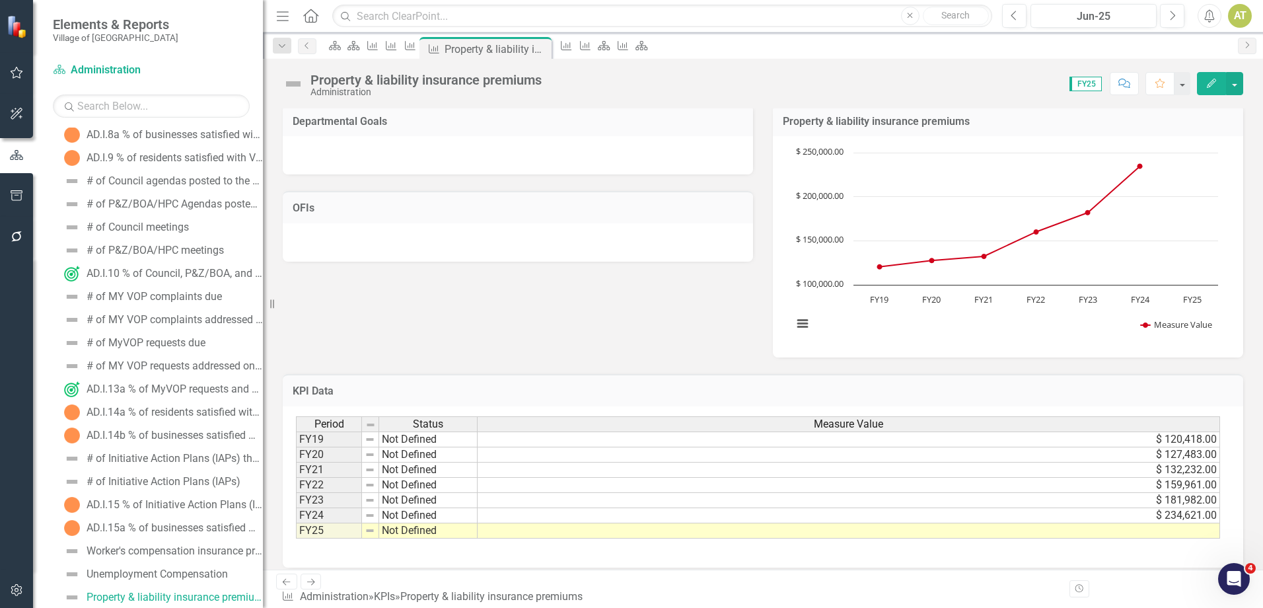
click at [312, 586] on icon "Next" at bounding box center [310, 581] width 11 height 9
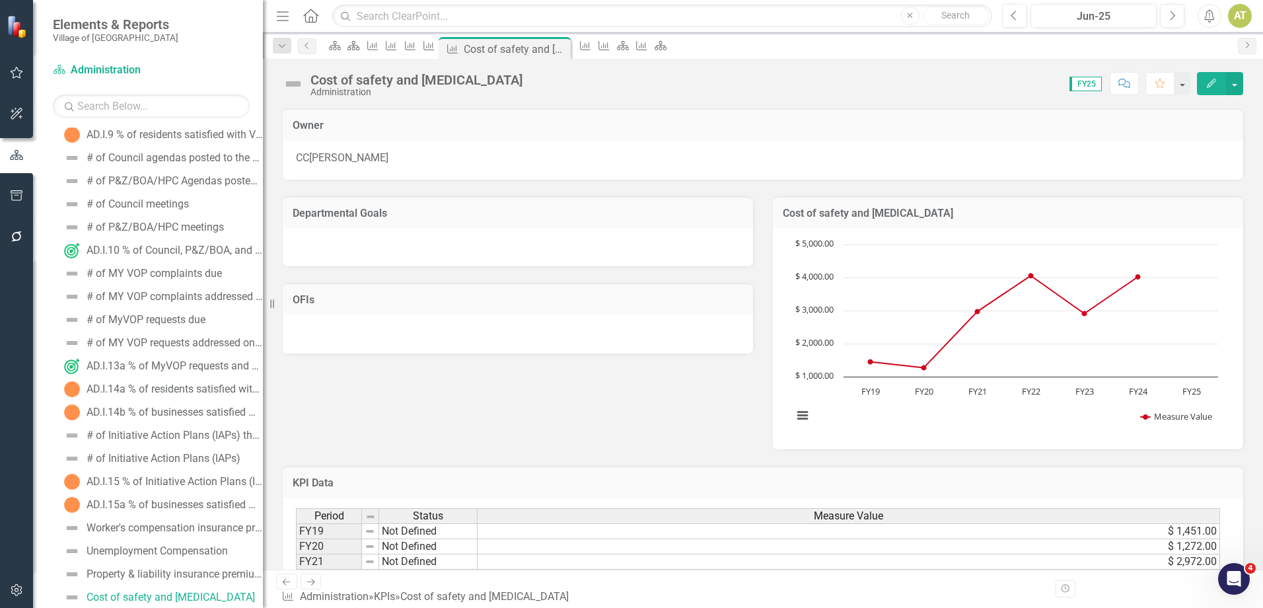
scroll to position [92, 0]
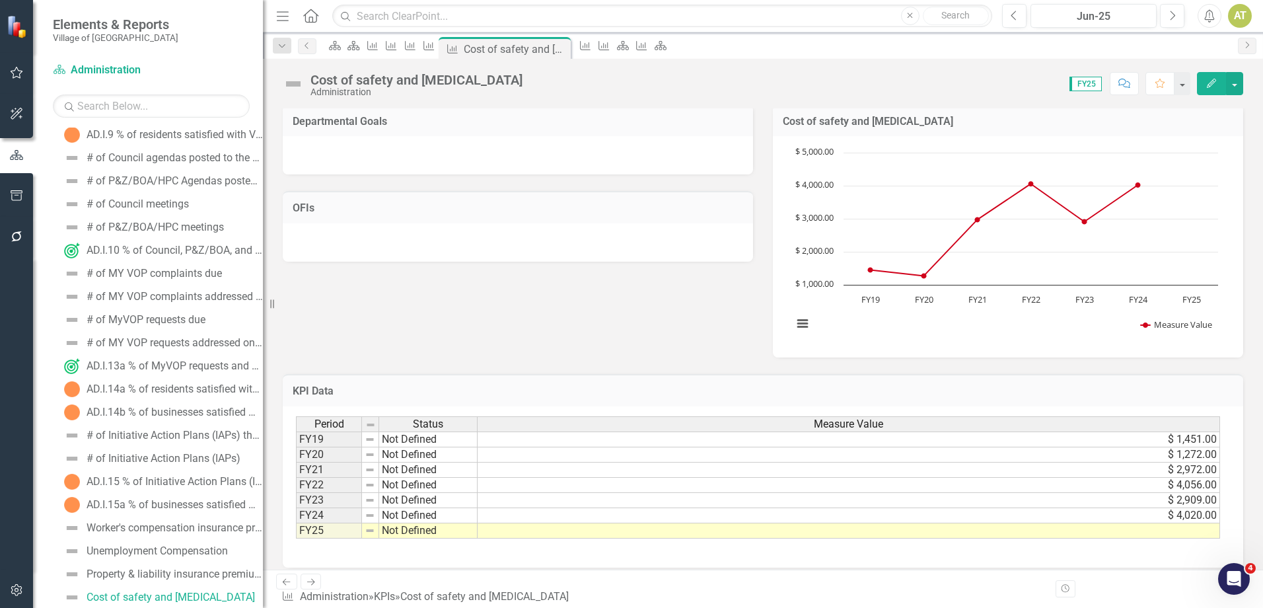
click at [426, 79] on div "Cost of safety and [MEDICAL_DATA]" at bounding box center [416, 80] width 212 height 15
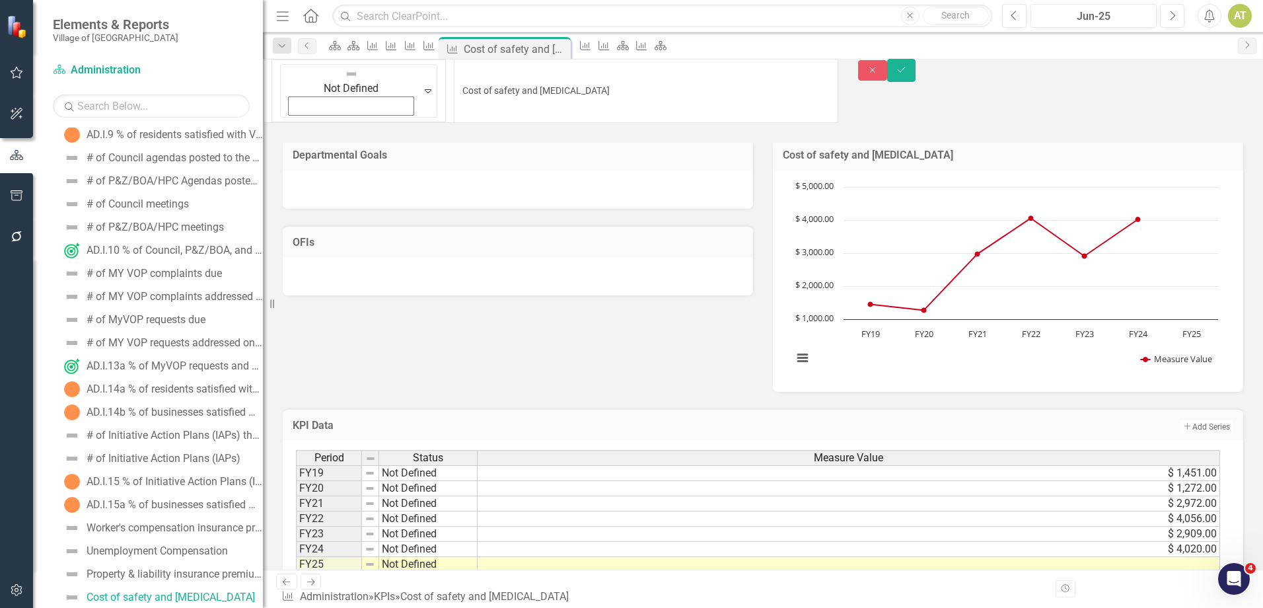
click at [454, 79] on input "Cost of safety and [MEDICAL_DATA]" at bounding box center [646, 91] width 384 height 64
click at [879, 73] on icon "Close" at bounding box center [873, 69] width 12 height 9
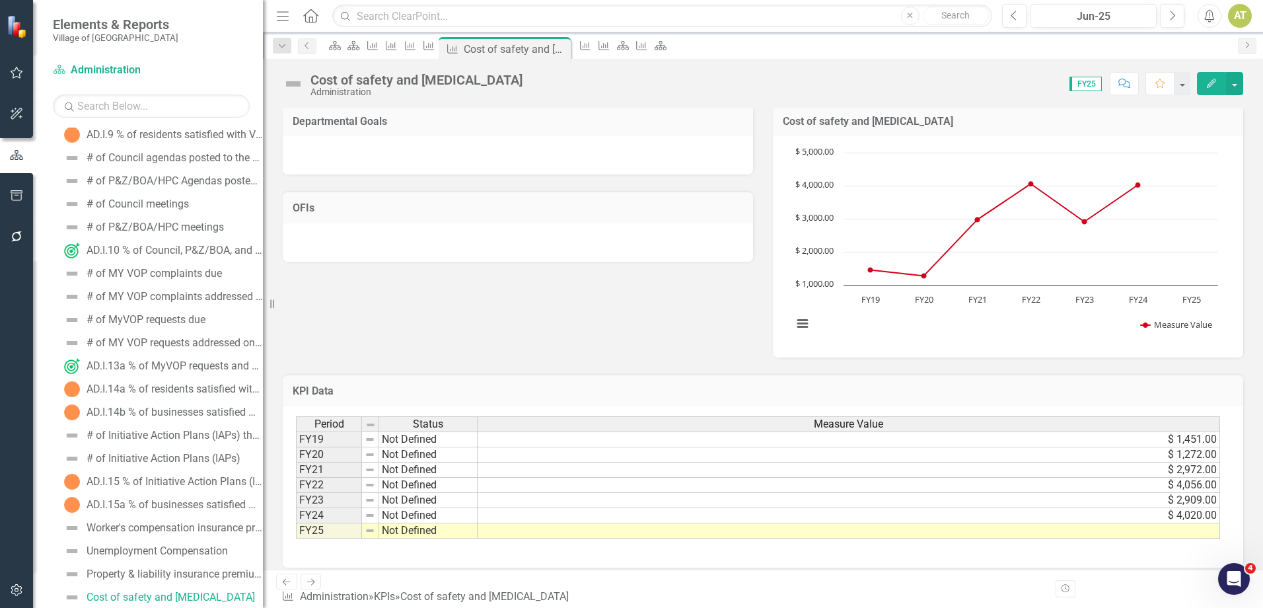
click at [314, 586] on icon "Next" at bounding box center [310, 581] width 11 height 9
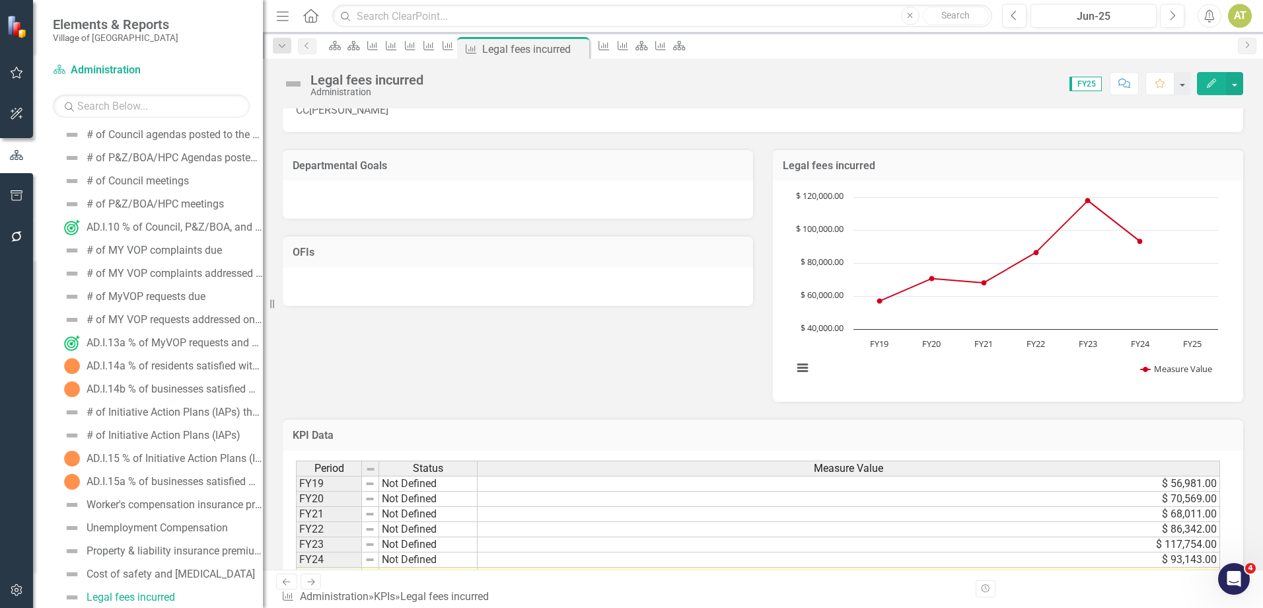
scroll to position [92, 0]
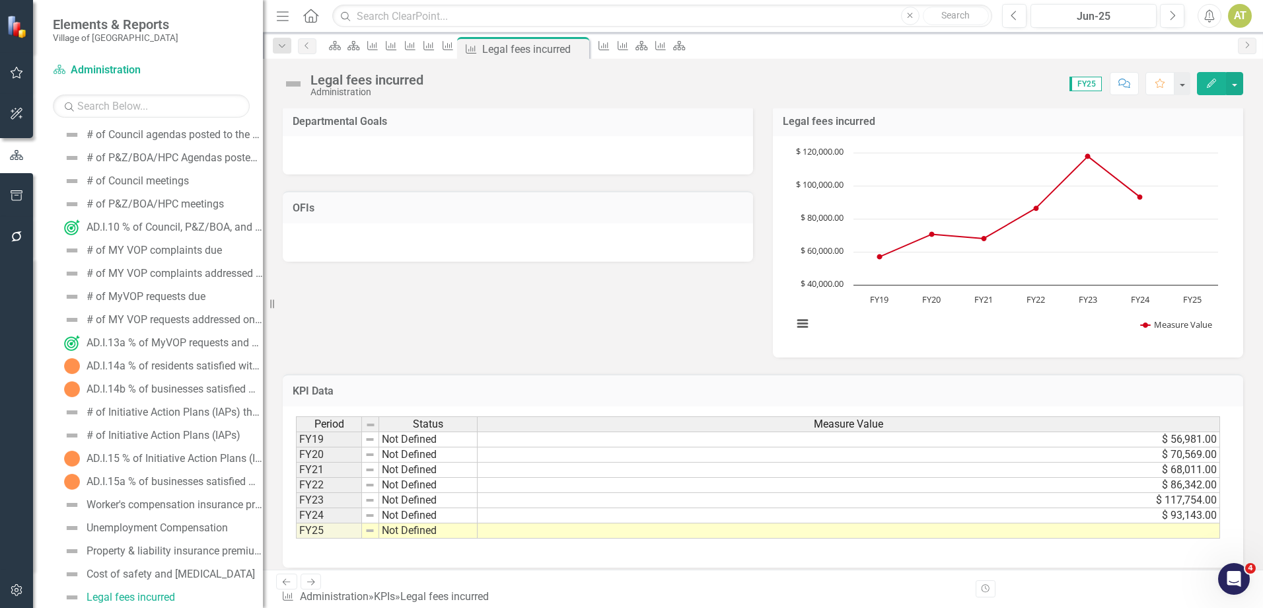
click at [395, 85] on div "Legal fees incurred" at bounding box center [366, 80] width 113 height 15
click at [395, 84] on div "Legal fees incurred" at bounding box center [366, 80] width 113 height 15
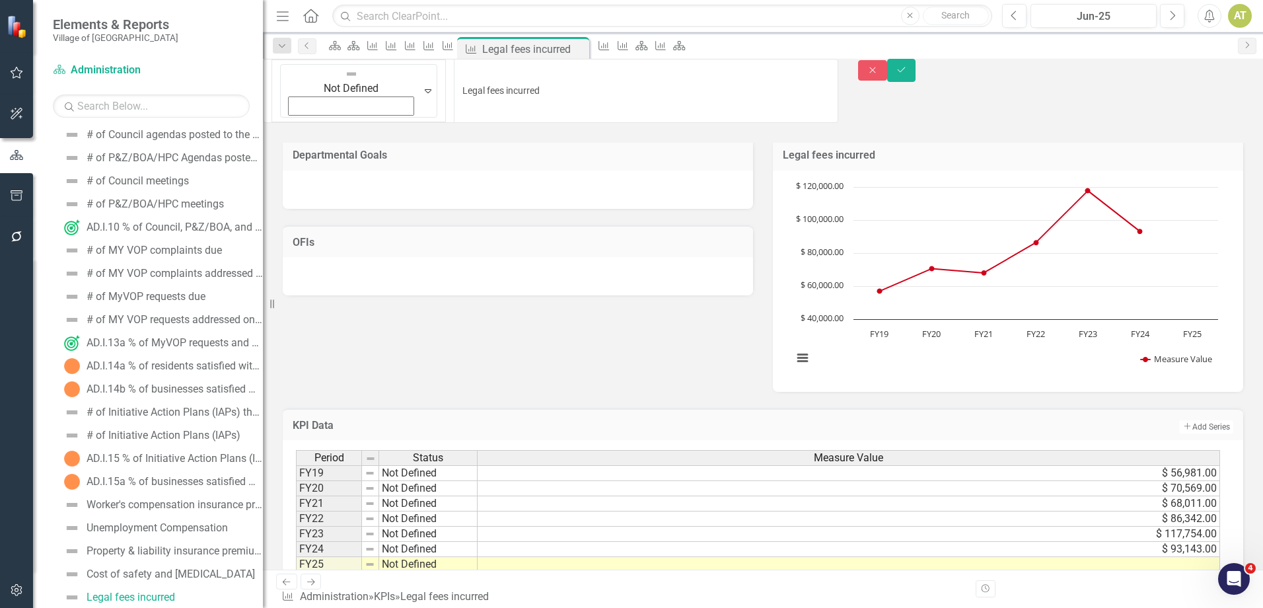
click at [454, 84] on input "Legal fees incurred" at bounding box center [646, 91] width 384 height 64
click at [879, 75] on icon "Close" at bounding box center [873, 69] width 12 height 9
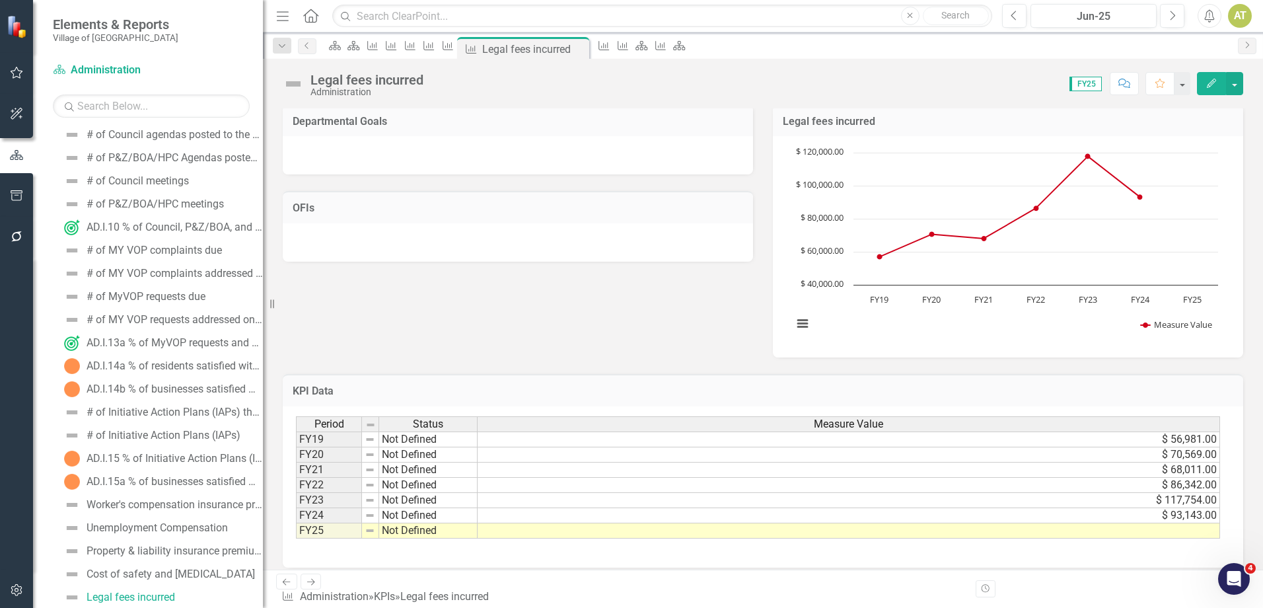
click at [312, 585] on icon at bounding box center [311, 581] width 8 height 7
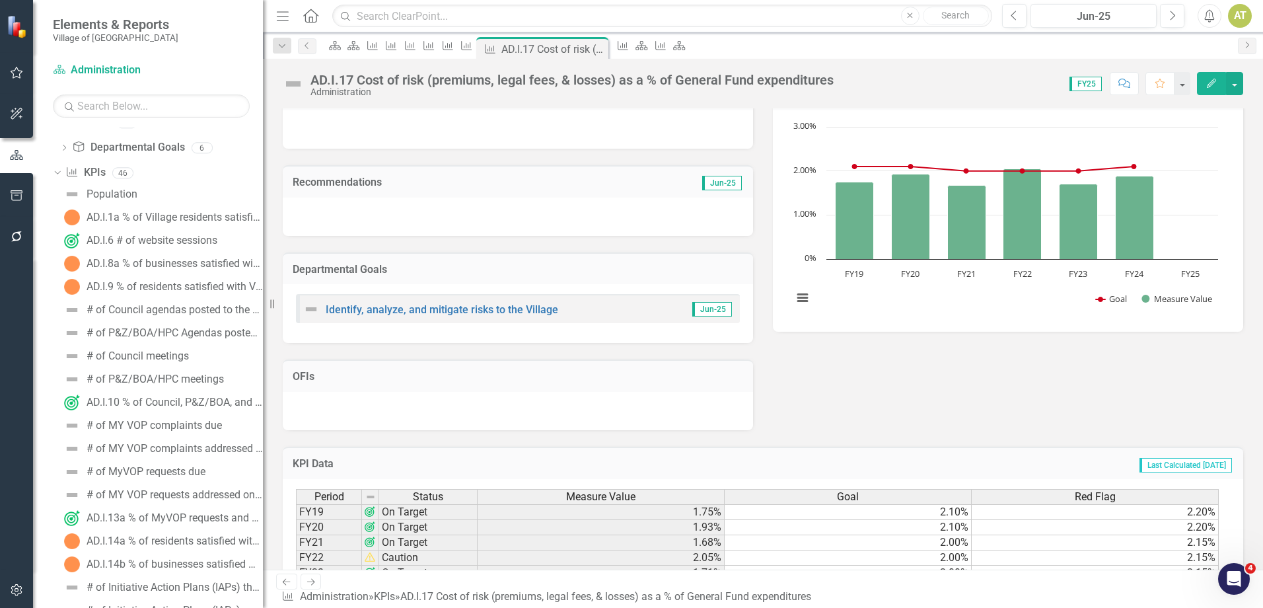
scroll to position [190, 0]
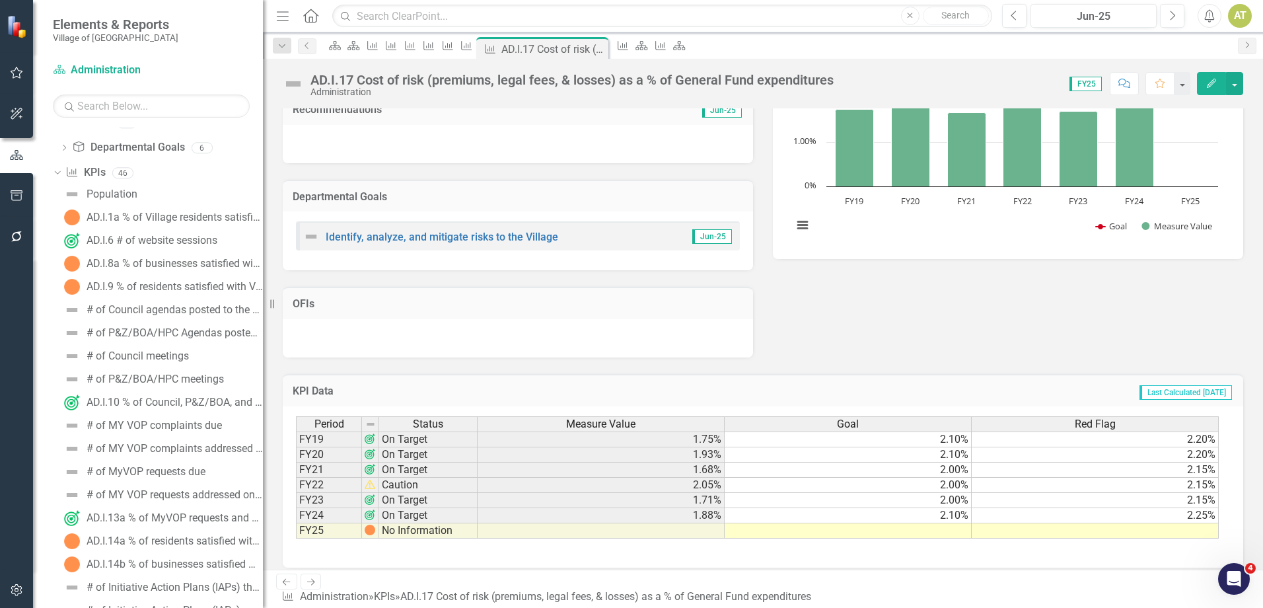
click at [1219, 79] on button "Edit" at bounding box center [1211, 83] width 29 height 23
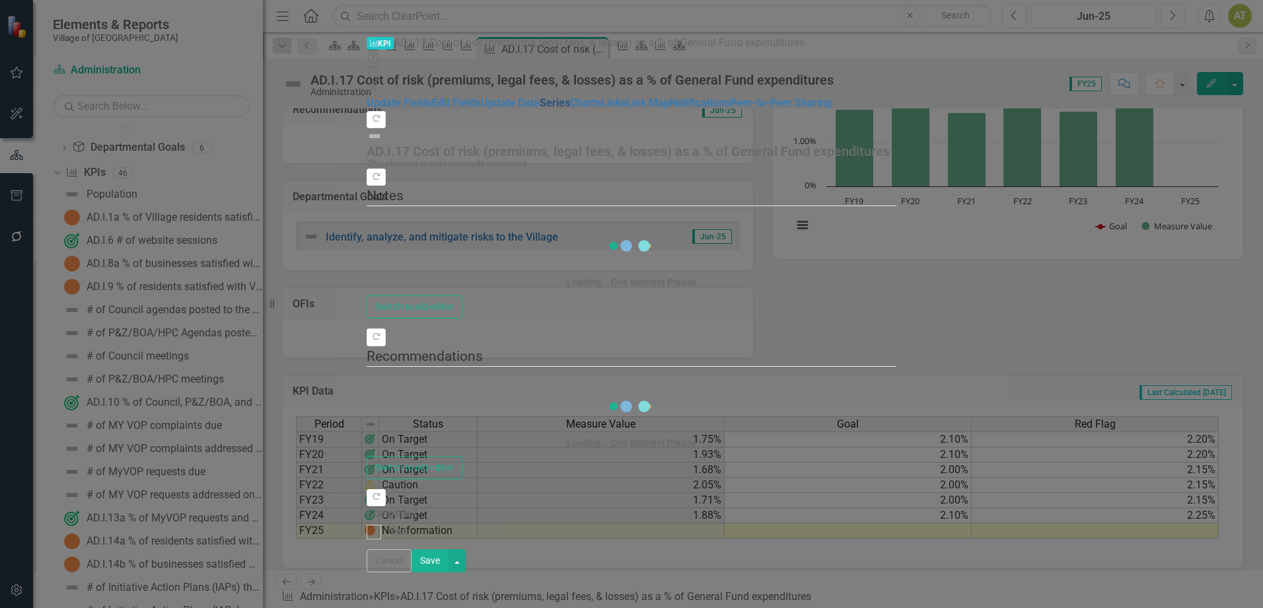
click at [540, 109] on link "Series" at bounding box center [555, 102] width 30 height 13
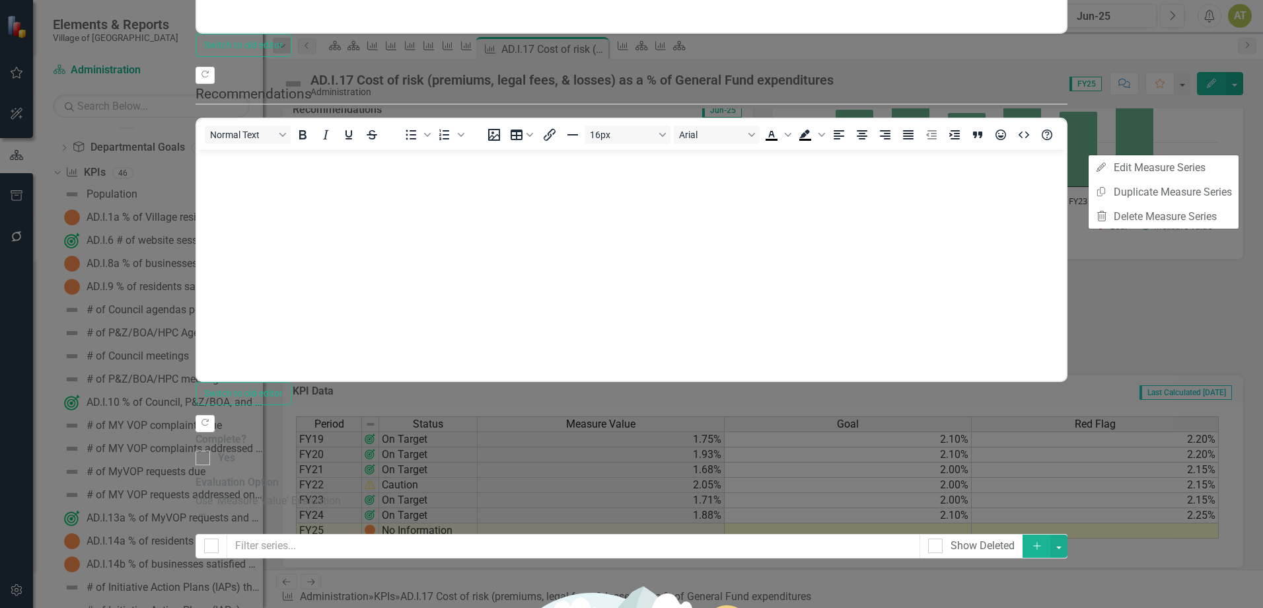
scroll to position [0, 0]
click at [1219, 164] on link "Edit Edit Measure Series" at bounding box center [1164, 167] width 150 height 24
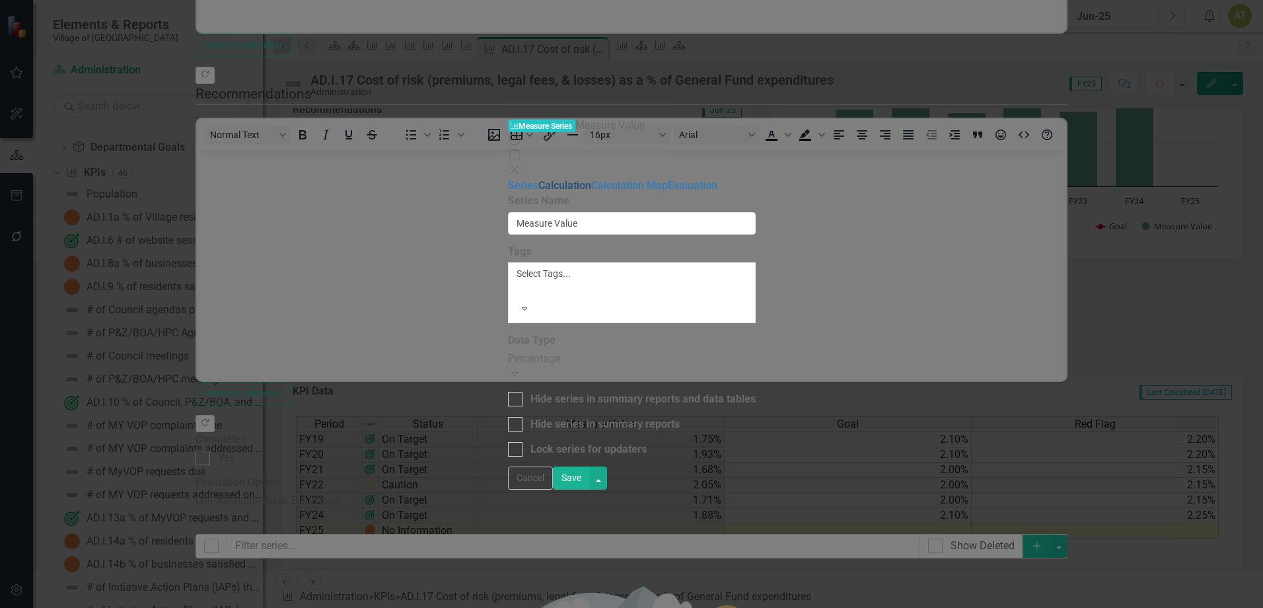
click at [538, 179] on link "Calculation" at bounding box center [564, 185] width 53 height 13
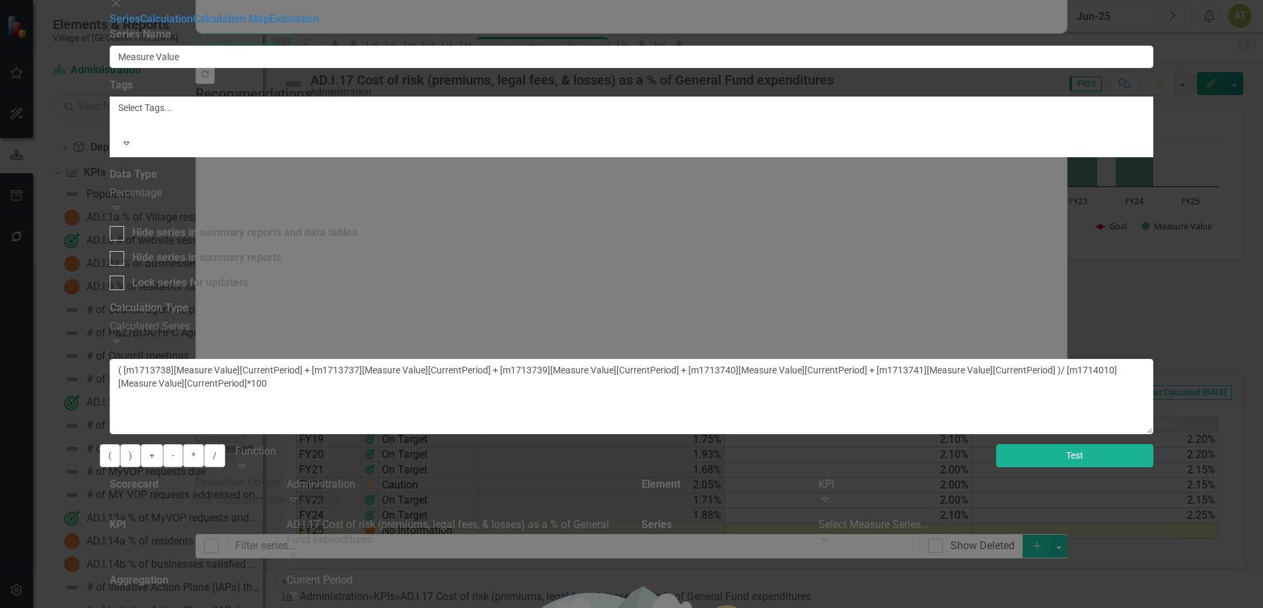
click at [1153, 444] on button "Test" at bounding box center [1074, 455] width 157 height 23
